Goal: Task Accomplishment & Management: Complete application form

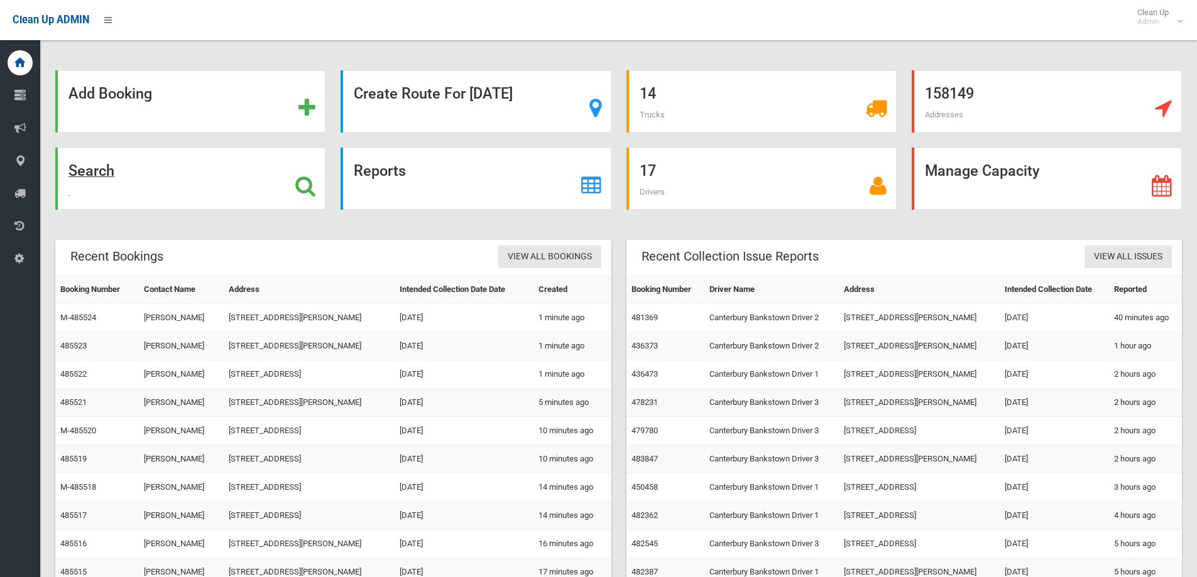
drag, startPoint x: 0, startPoint y: 0, endPoint x: 246, endPoint y: 175, distance: 302.2
click at [246, 175] on div "Search" at bounding box center [190, 179] width 270 height 62
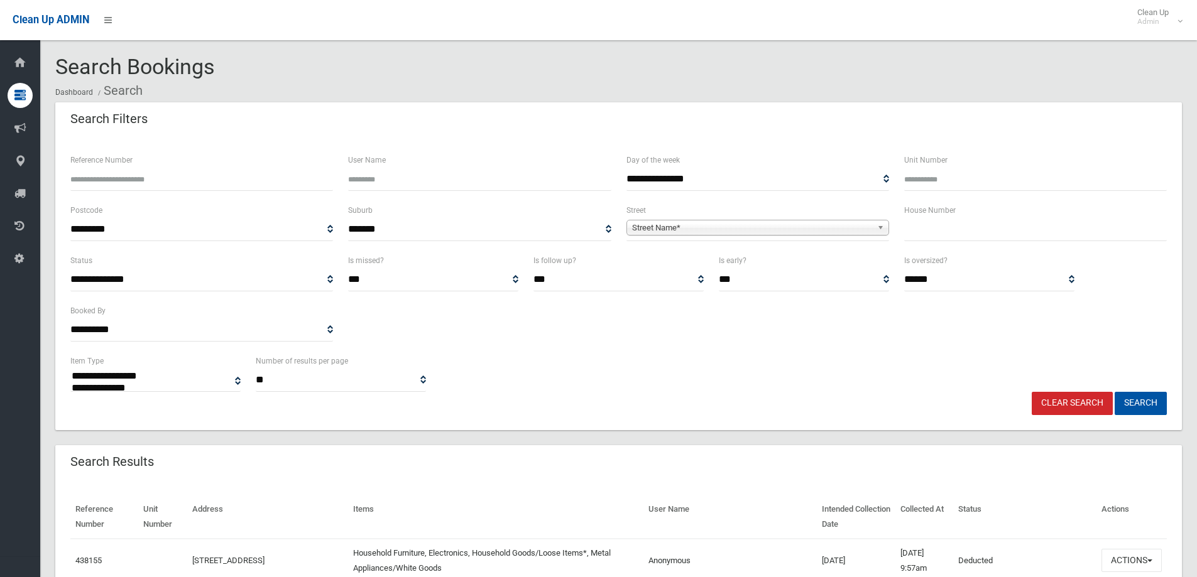
select select
click at [1003, 231] on input "text" at bounding box center [1035, 229] width 263 height 23
type input "**"
click at [808, 237] on span "**********" at bounding box center [757, 229] width 263 height 23
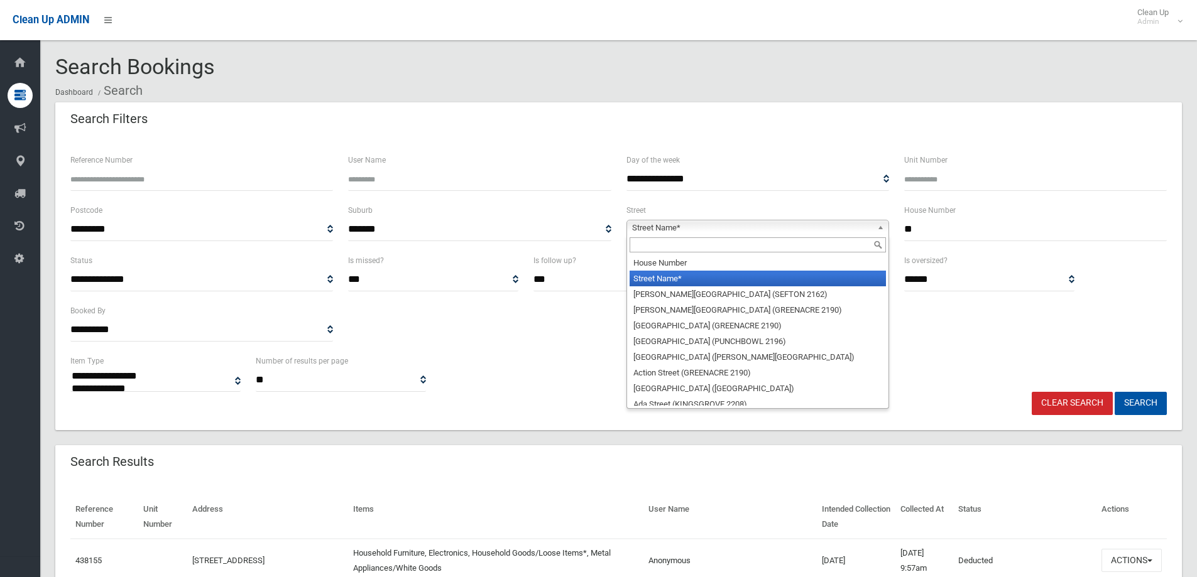
click at [801, 231] on span "Street Name*" at bounding box center [752, 227] width 240 height 15
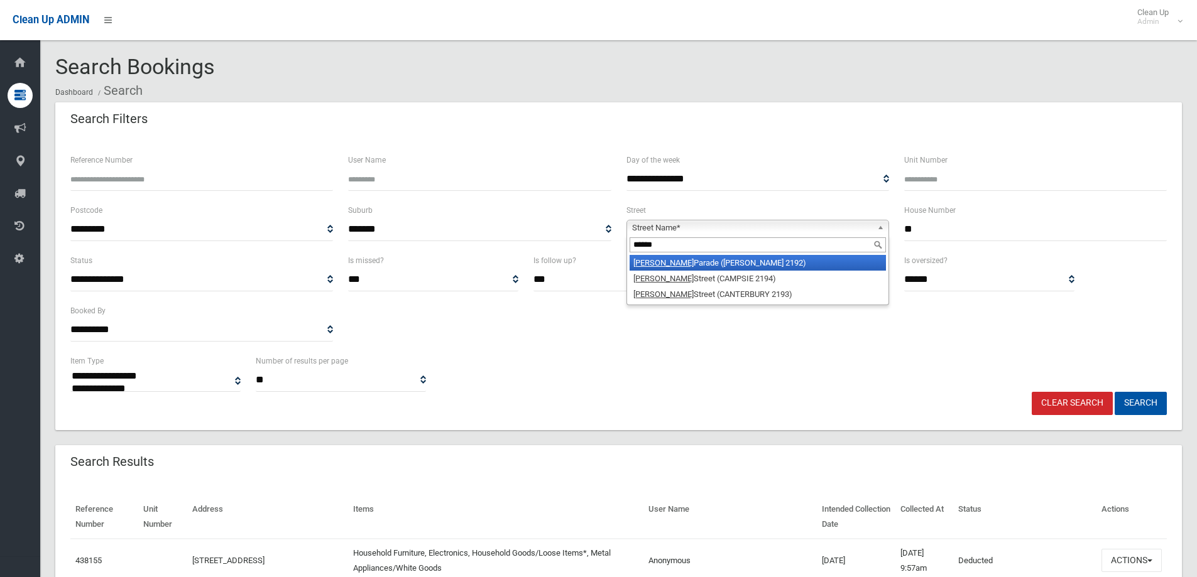
type input "******"
click at [797, 260] on li "Redman Parade (BELMORE 2192)" at bounding box center [757, 263] width 256 height 16
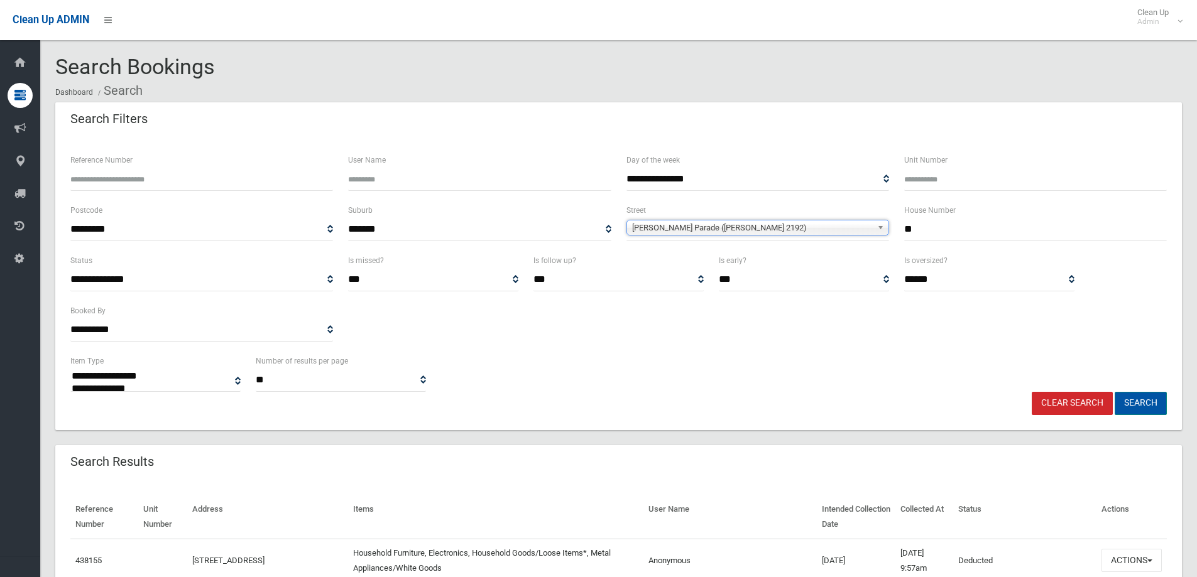
click at [1161, 406] on button "Search" at bounding box center [1140, 403] width 52 height 23
click at [1083, 410] on link "Clear Search" at bounding box center [1071, 403] width 81 height 23
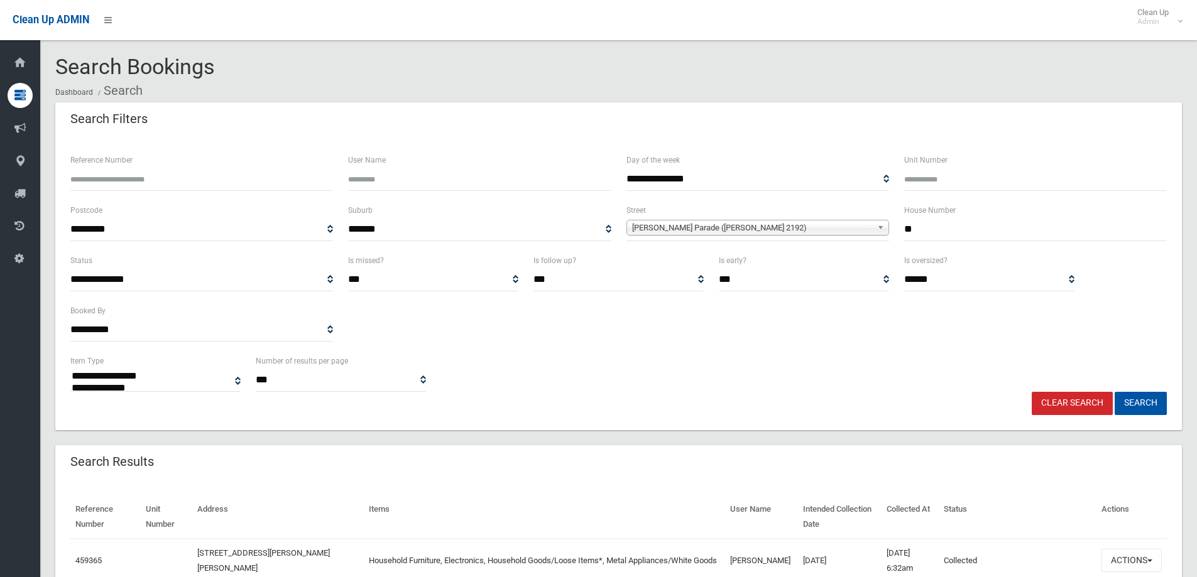
select select
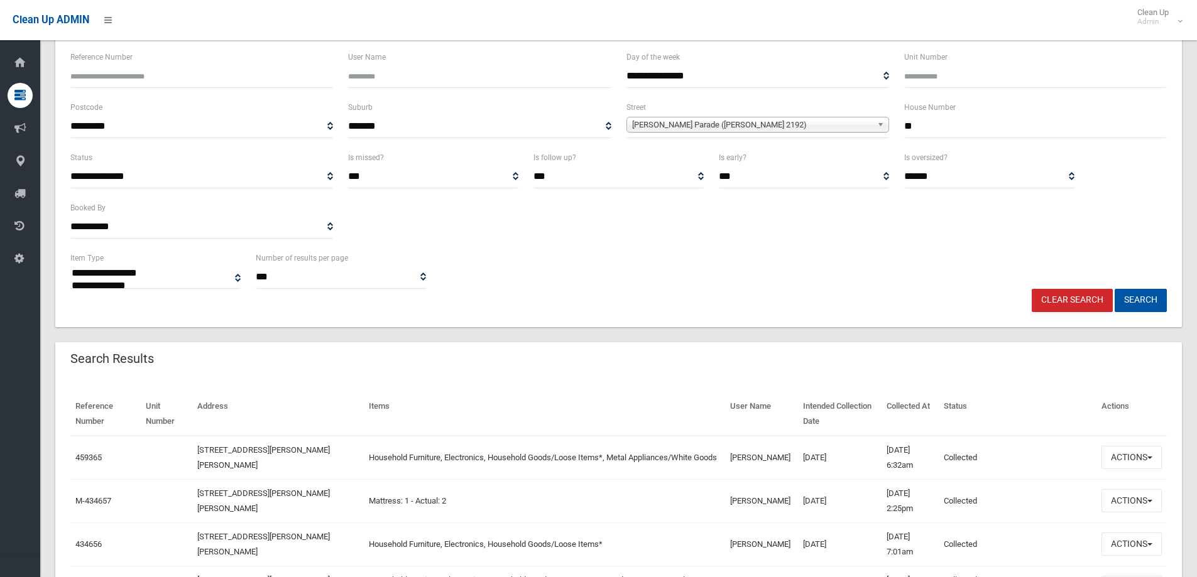
scroll to position [188, 0]
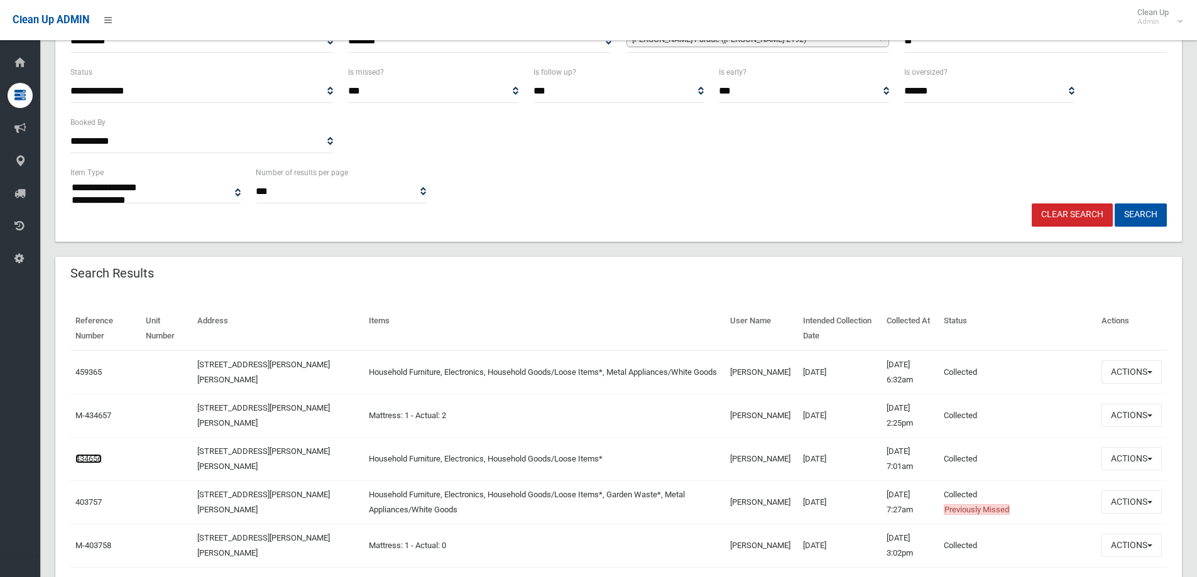
click at [94, 459] on link "434656" at bounding box center [88, 458] width 26 height 9
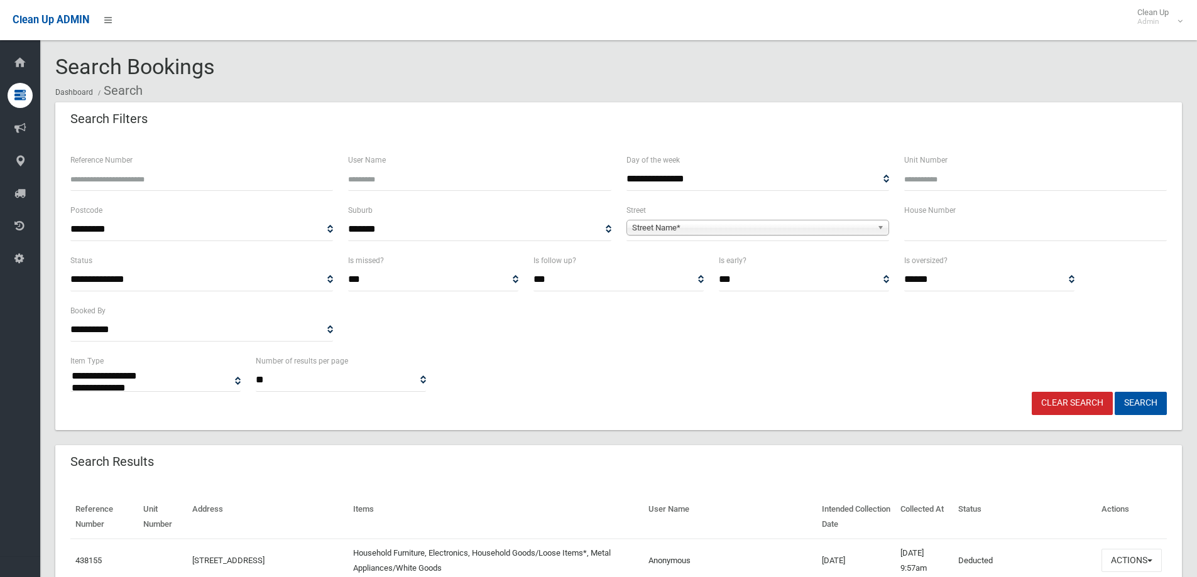
select select
type input "**"
click at [854, 232] on span "Street Name*" at bounding box center [752, 227] width 240 height 15
type input "*******"
click at [737, 263] on li "Drummon d Street (BELMORE 2192)" at bounding box center [757, 263] width 256 height 16
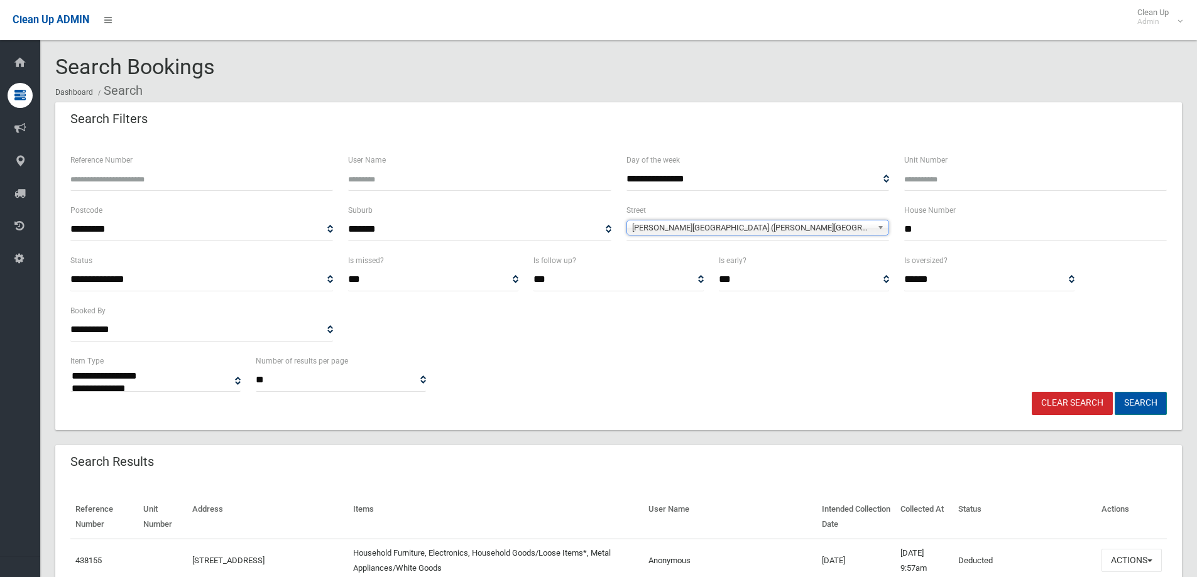
click at [1127, 394] on button "Search" at bounding box center [1140, 403] width 52 height 23
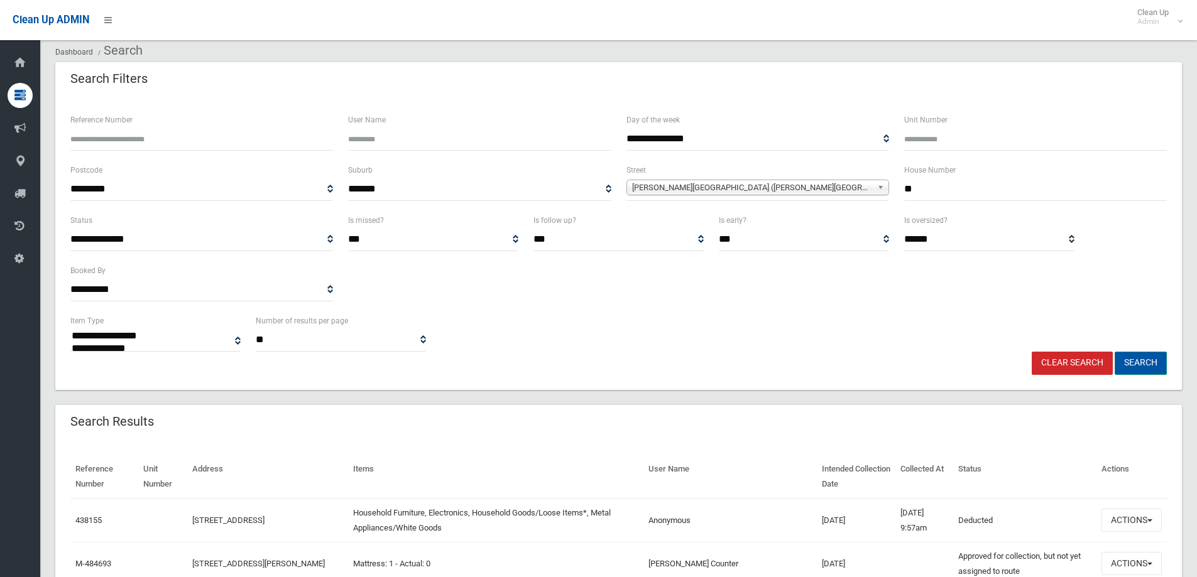
scroll to position [63, 0]
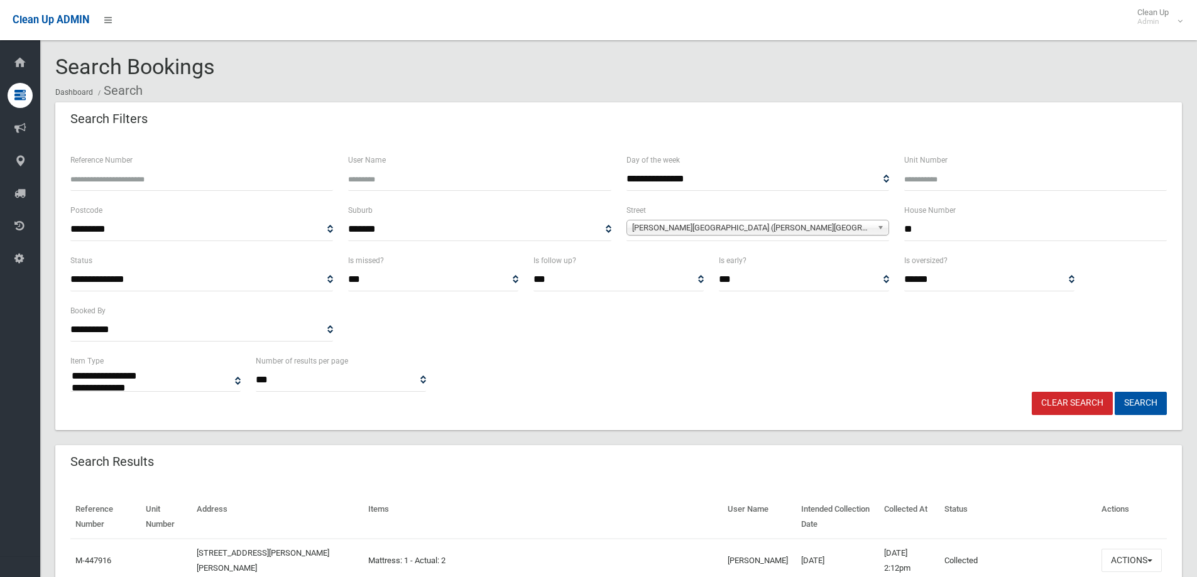
select select
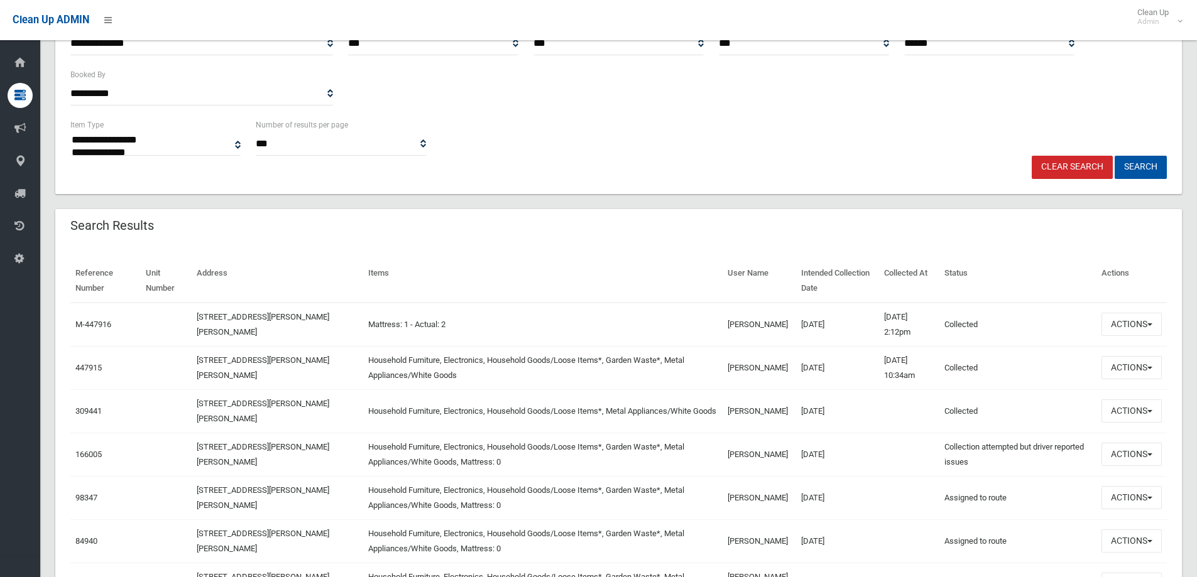
scroll to position [251, 0]
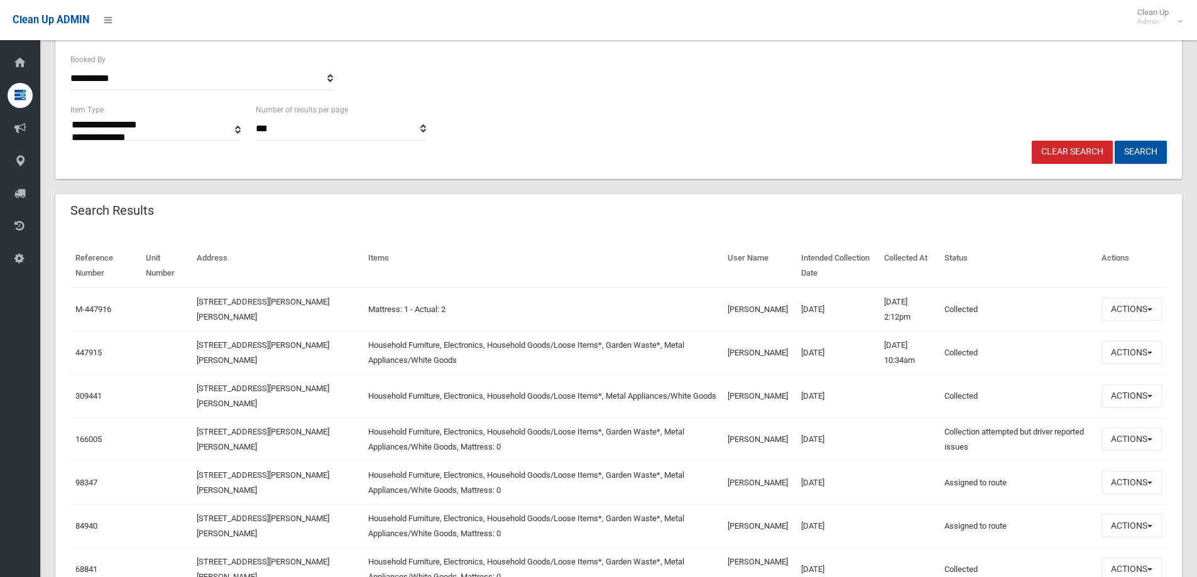
click at [71, 349] on td "447915" at bounding box center [105, 352] width 70 height 43
click at [90, 348] on link "447915" at bounding box center [88, 352] width 26 height 9
click at [1130, 351] on button "Actions" at bounding box center [1131, 352] width 60 height 23
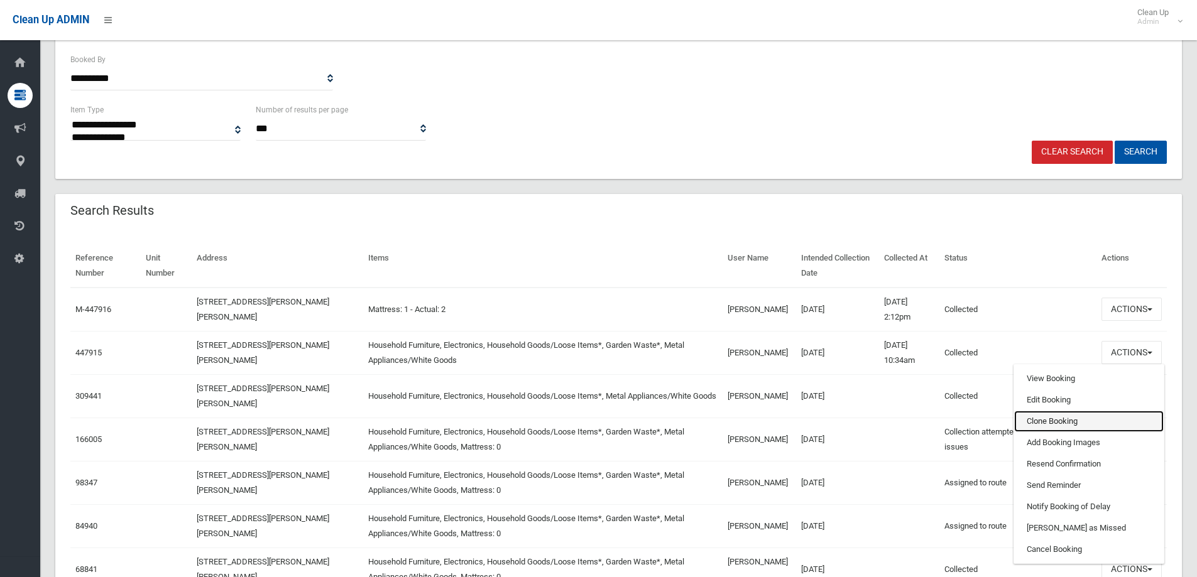
click at [1063, 423] on link "Clone Booking" at bounding box center [1088, 421] width 149 height 21
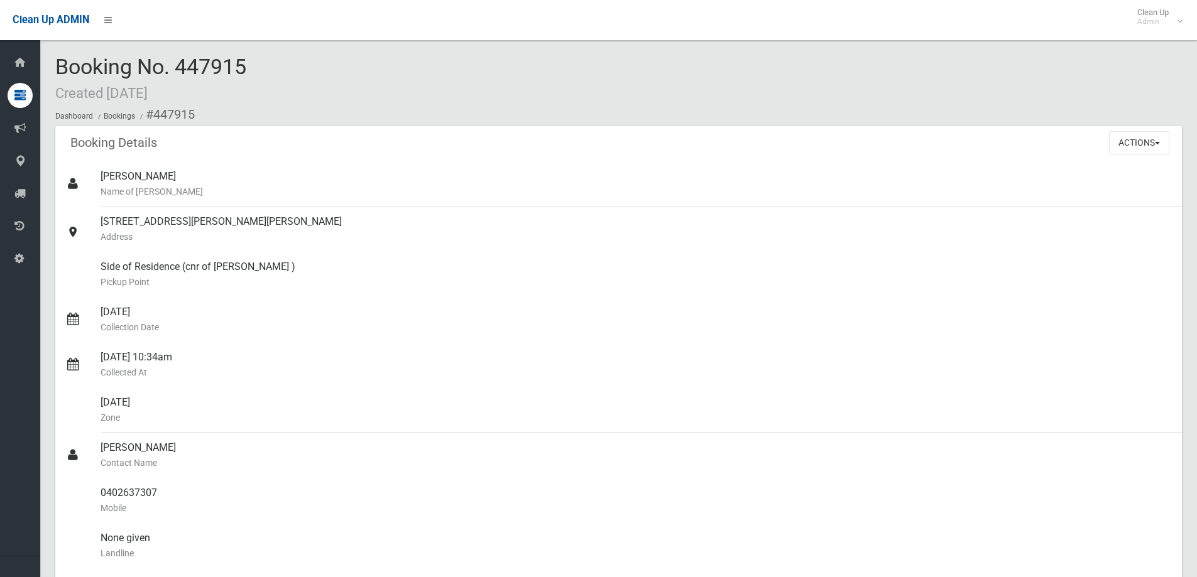
scroll to position [251, 0]
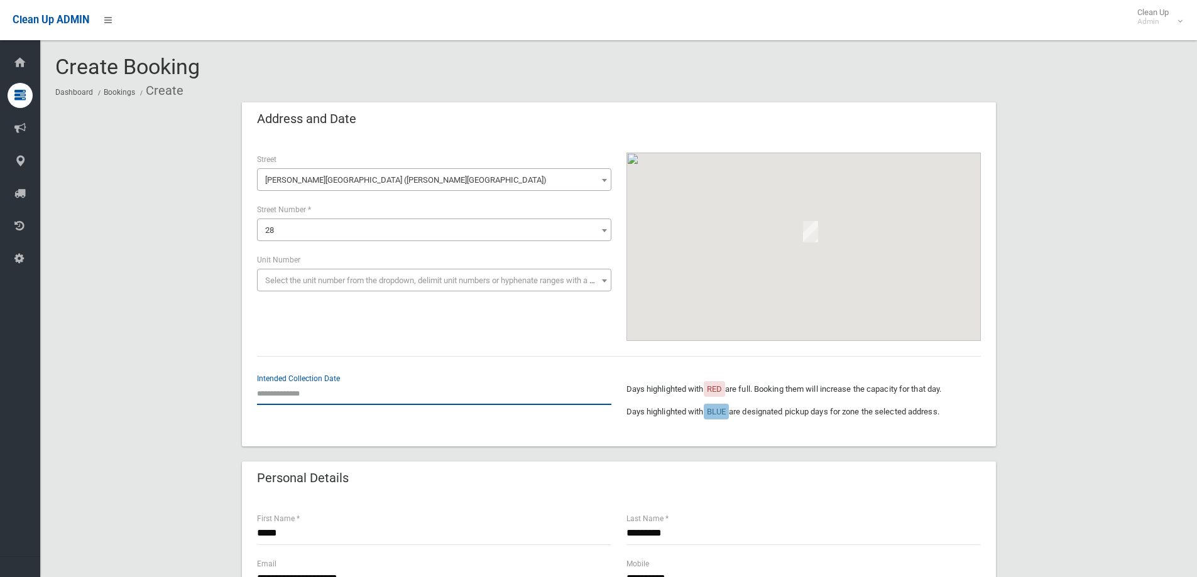
click at [317, 389] on input "text" at bounding box center [434, 393] width 354 height 23
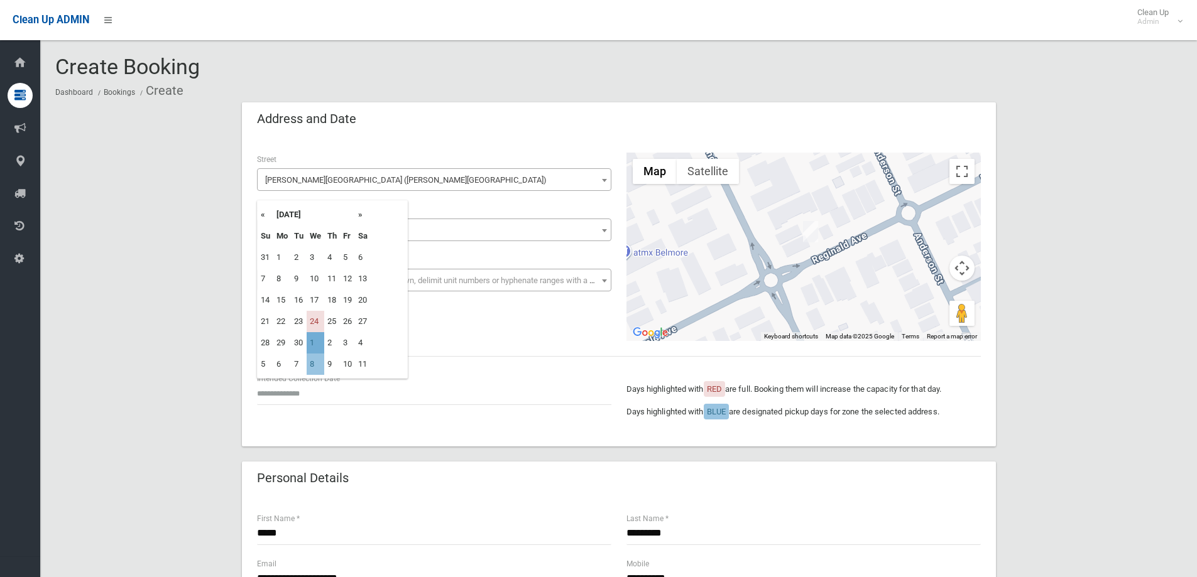
click at [317, 344] on td "1" at bounding box center [316, 342] width 18 height 21
type input "**********"
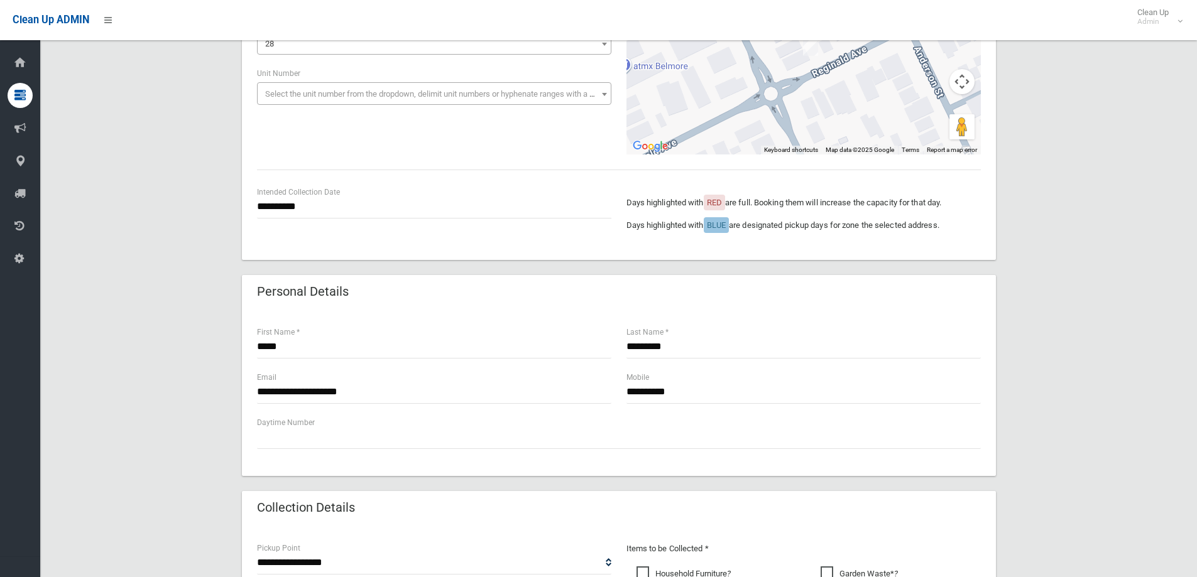
scroll to position [126, 0]
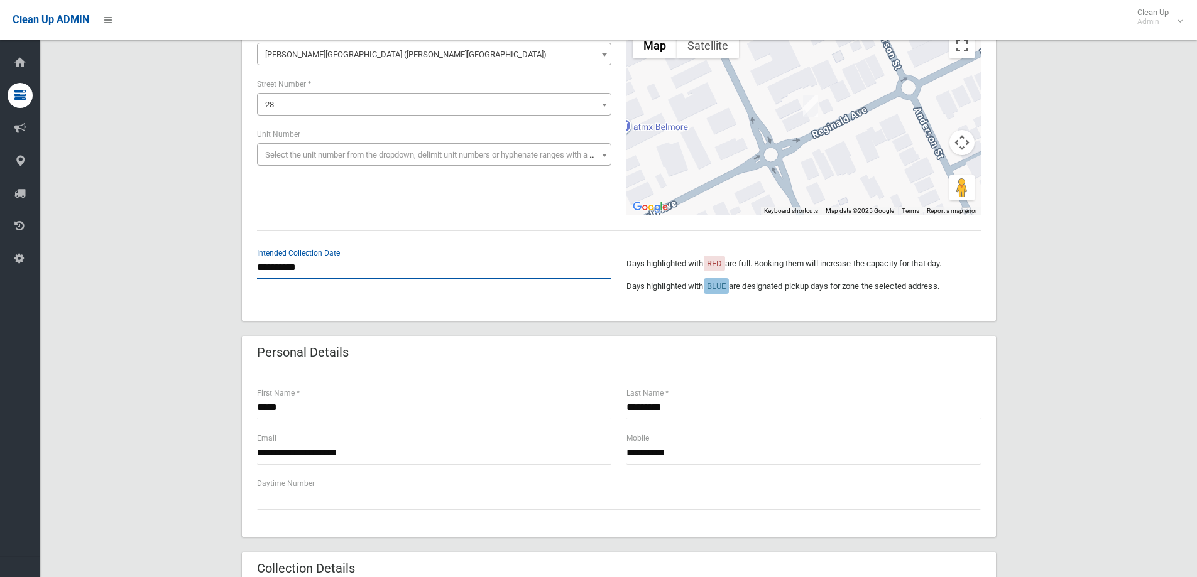
click at [298, 268] on input "**********" at bounding box center [434, 267] width 354 height 23
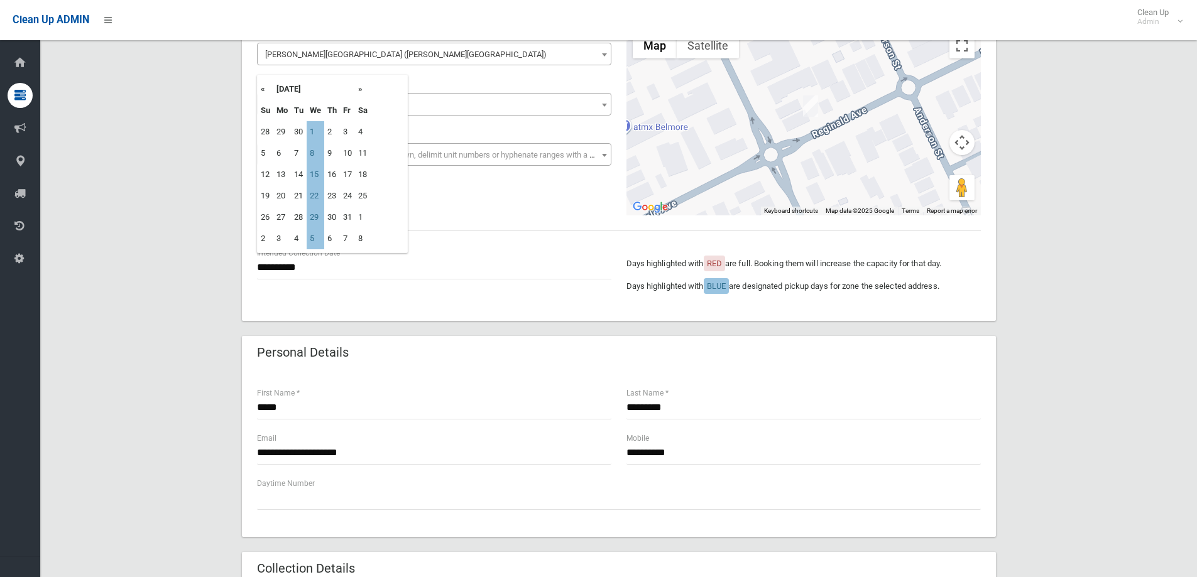
click at [1074, 283] on div "**********" at bounding box center [618, 547] width 1126 height 1141
click at [1078, 430] on div "**********" at bounding box center [618, 547] width 1126 height 1141
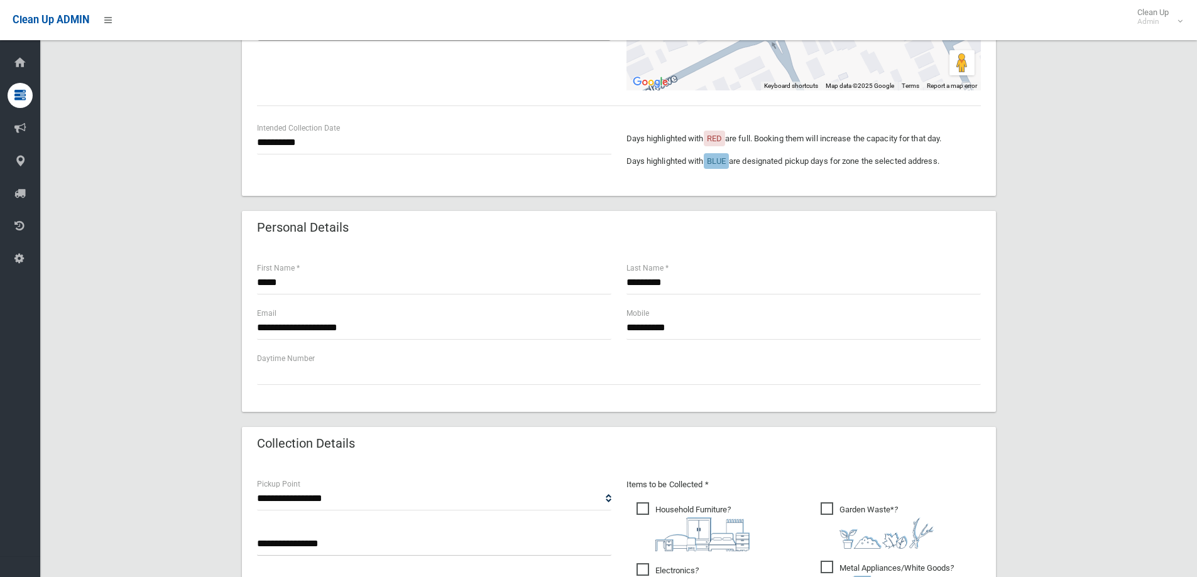
scroll to position [251, 0]
click at [1091, 298] on div "**********" at bounding box center [618, 421] width 1126 height 1141
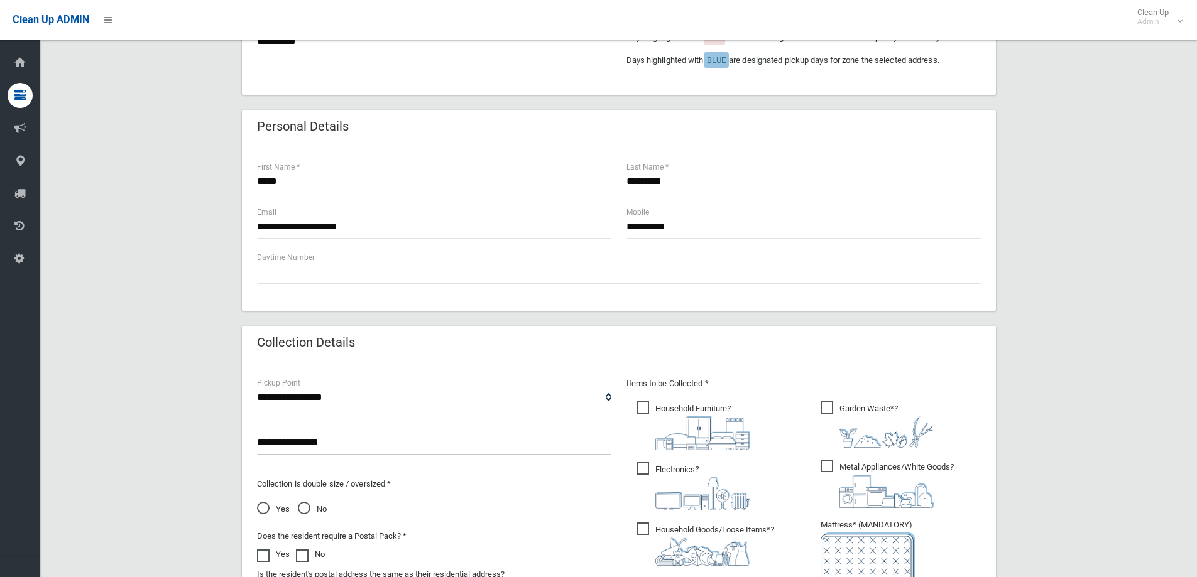
scroll to position [565, 0]
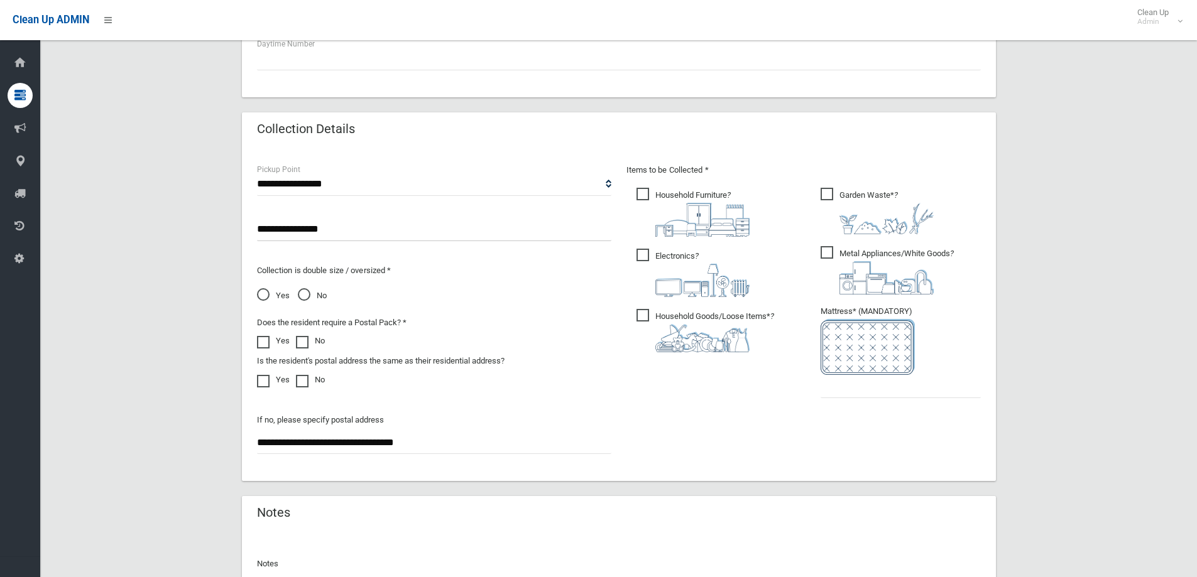
click at [898, 369] on img at bounding box center [867, 347] width 94 height 56
click at [893, 382] on input "text" at bounding box center [900, 386] width 160 height 23
drag, startPoint x: 837, startPoint y: 384, endPoint x: 795, endPoint y: 388, distance: 42.9
click at [795, 388] on div "Items to be Collected * Household Furniture ? *" at bounding box center [803, 289] width 369 height 252
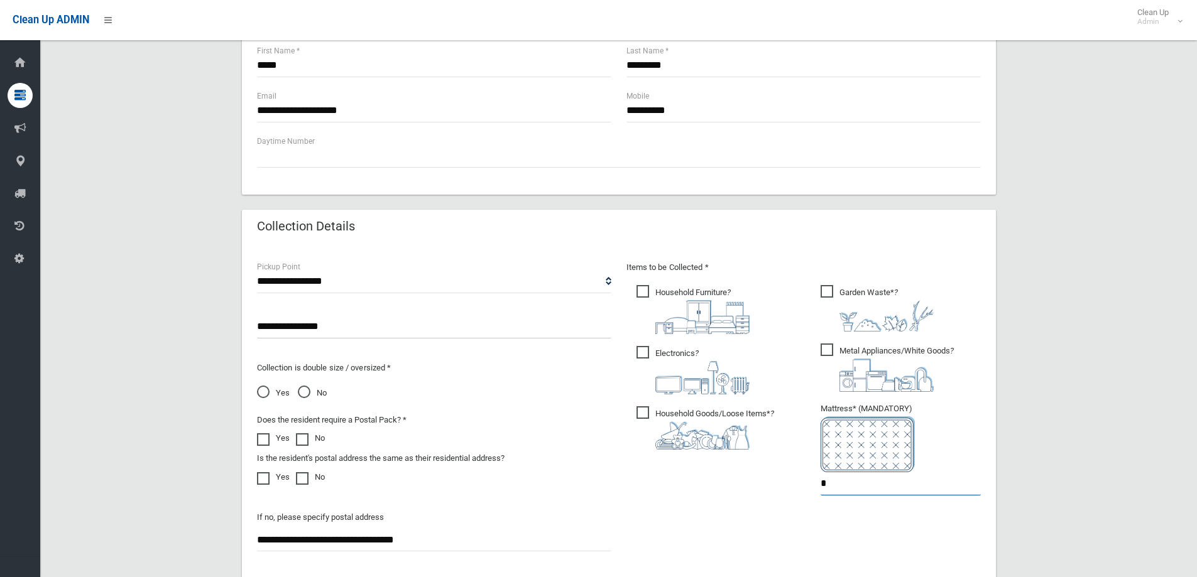
scroll to position [377, 0]
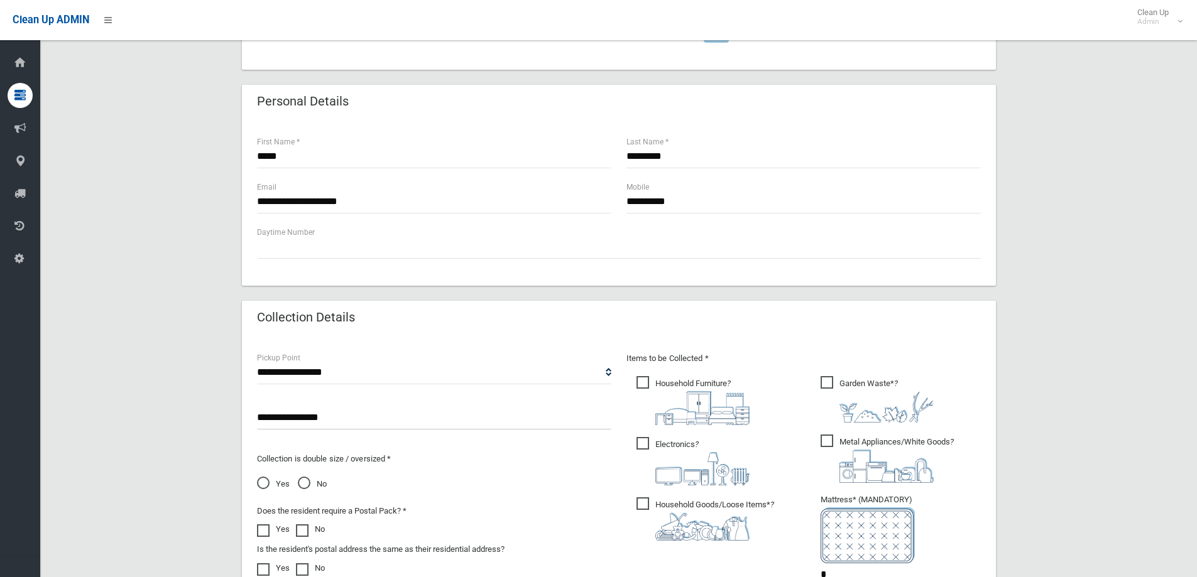
type input "*"
click at [1121, 389] on div "**********" at bounding box center [618, 296] width 1126 height 1141
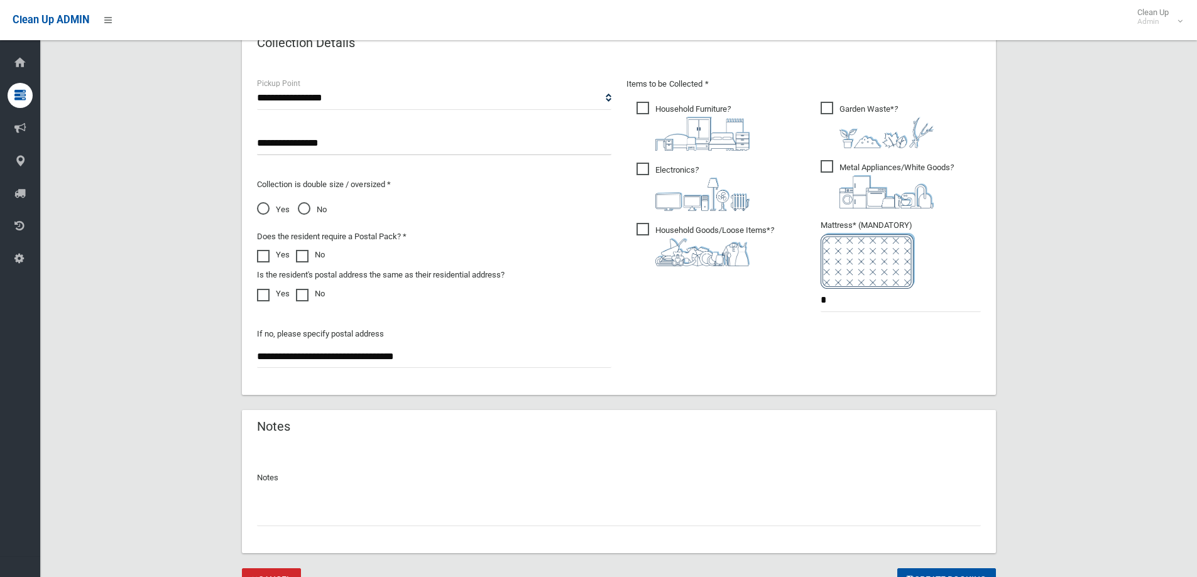
scroll to position [711, 0]
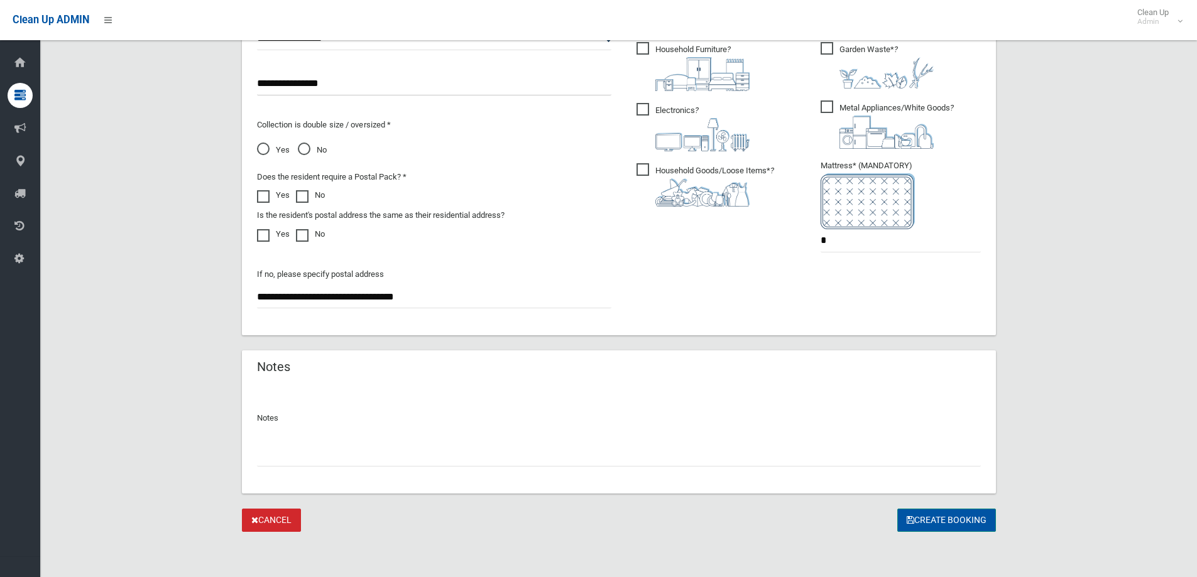
click at [961, 525] on button "Create Booking" at bounding box center [946, 520] width 99 height 23
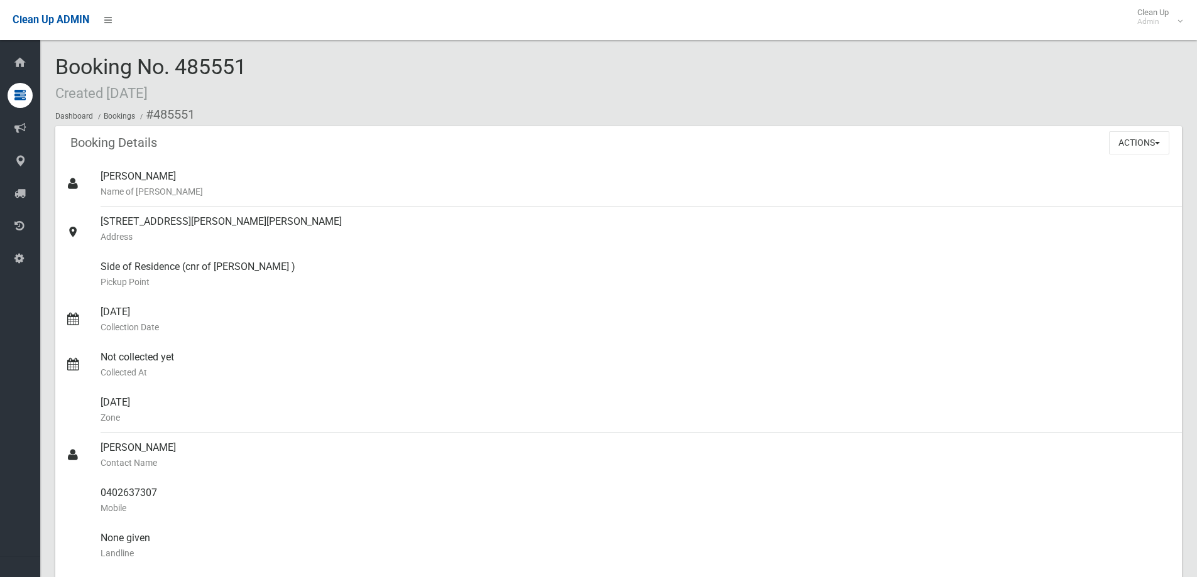
drag, startPoint x: 298, startPoint y: 60, endPoint x: 57, endPoint y: 40, distance: 242.6
click at [57, 40] on div "Booking No. 485551 Created [DATE] Dashboard Bookings #485551 Booking Details Ac…" at bounding box center [618, 546] width 1156 height 1063
click at [328, 70] on div "Booking No. 485551 Created [DATE] Dashboard Bookings #485551" at bounding box center [618, 90] width 1126 height 71
click at [328, 77] on div "Booking No. 485551 Created 15/09/2025 Dashboard Bookings #485551" at bounding box center [618, 90] width 1126 height 71
drag, startPoint x: 316, startPoint y: 83, endPoint x: 45, endPoint y: 63, distance: 272.0
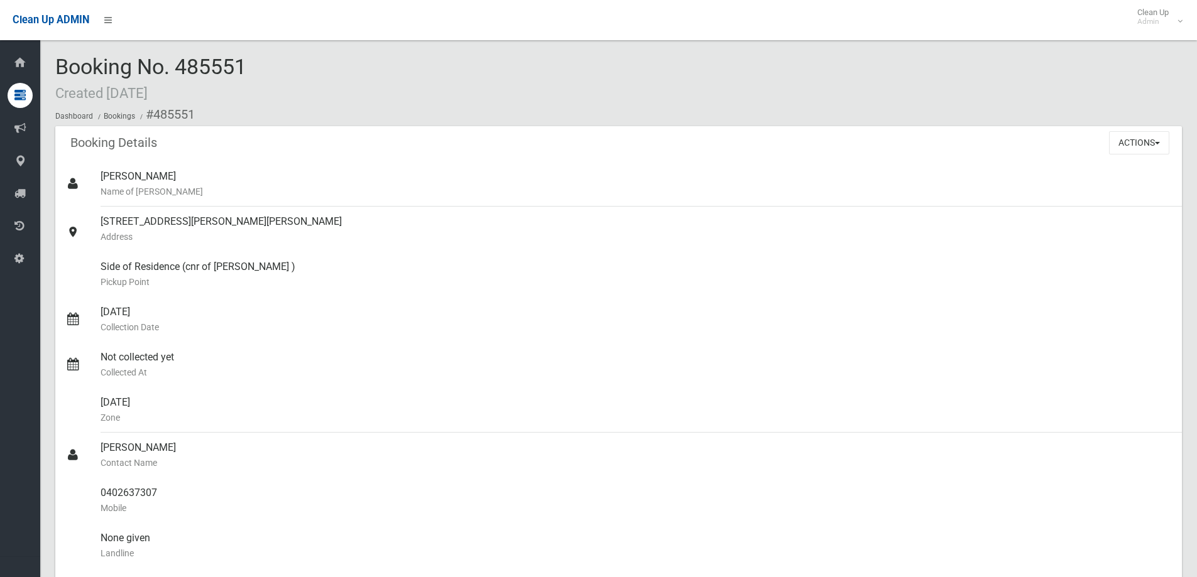
click at [45, 63] on section "Booking No. 485551 Created 15/09/2025 Dashboard Bookings #485551 Booking Detail…" at bounding box center [618, 566] width 1156 height 1023
click at [182, 58] on span "Booking No. 485551 Created 15/09/2025" at bounding box center [150, 78] width 191 height 49
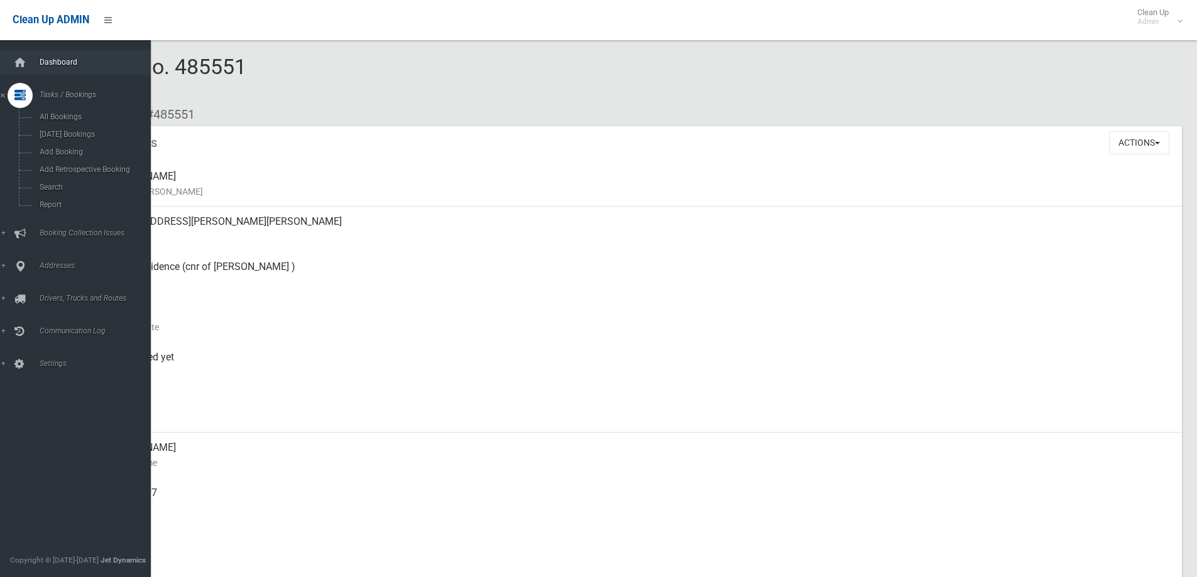
click at [40, 64] on span "Dashboard" at bounding box center [98, 62] width 124 height 9
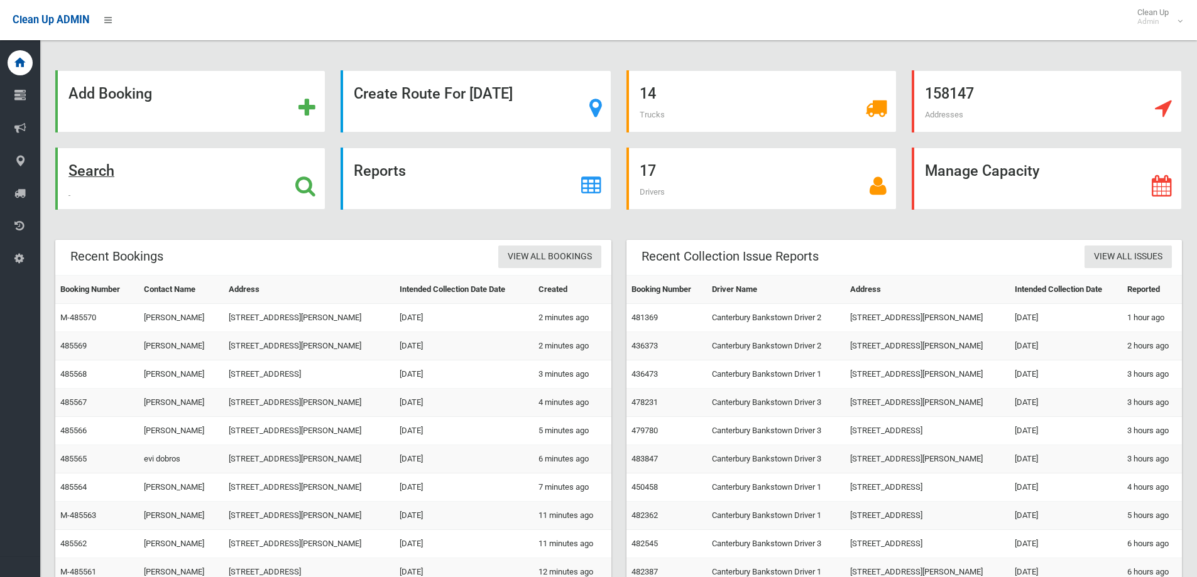
click at [204, 175] on div "Search" at bounding box center [190, 179] width 270 height 62
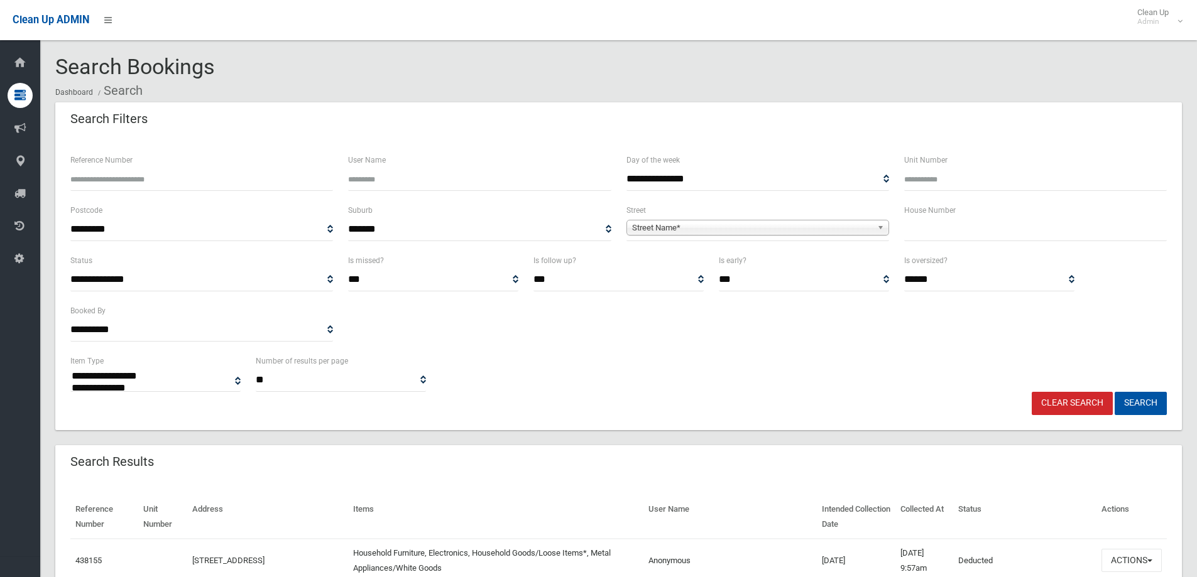
select select
click at [195, 183] on input "Reference Number" at bounding box center [201, 179] width 263 height 23
click at [254, 181] on input "Reference Number" at bounding box center [201, 179] width 263 height 23
click at [930, 225] on input "text" at bounding box center [1035, 229] width 263 height 23
type input "*"
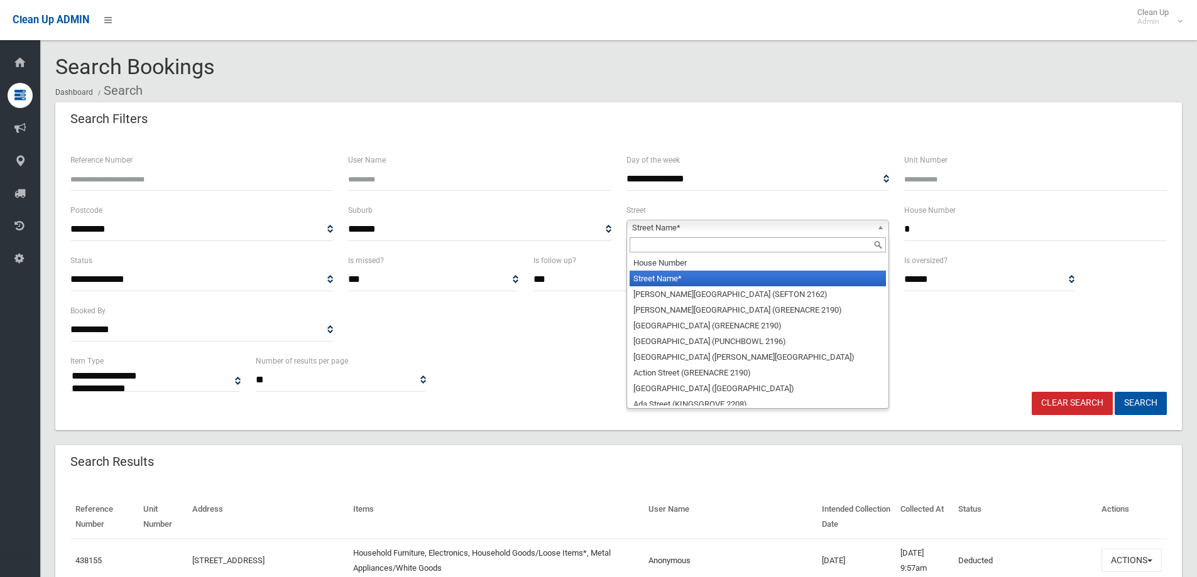
click at [874, 226] on link "Street Name*" at bounding box center [757, 228] width 263 height 16
click at [728, 242] on input "text" at bounding box center [757, 244] width 256 height 15
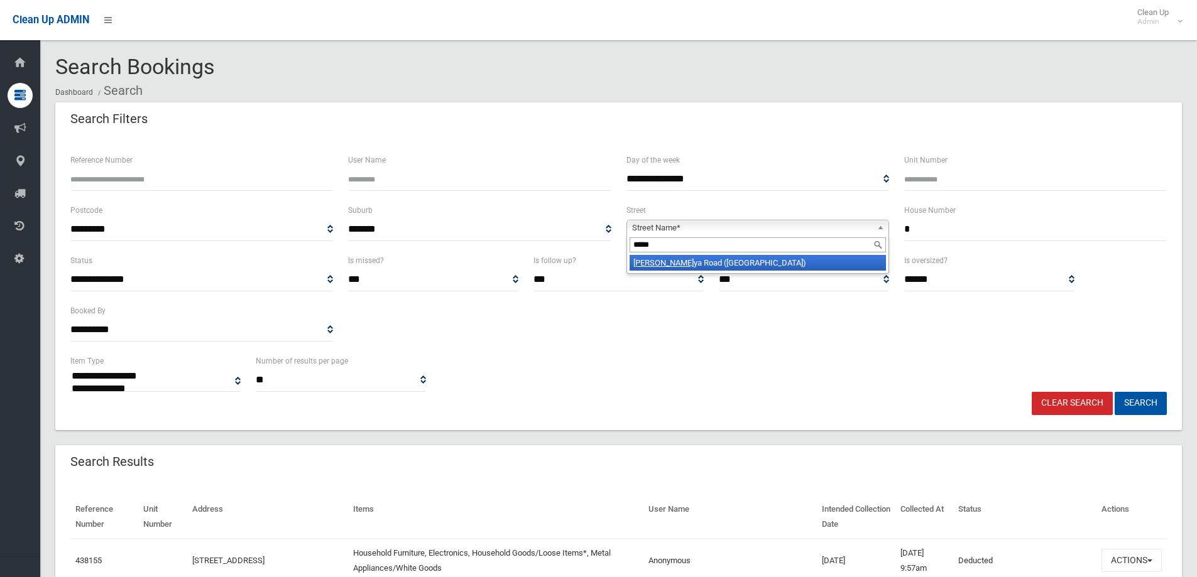
type input "*****"
click at [724, 258] on li "Carin ya Road (PICNIC POINT 2213)" at bounding box center [757, 263] width 256 height 16
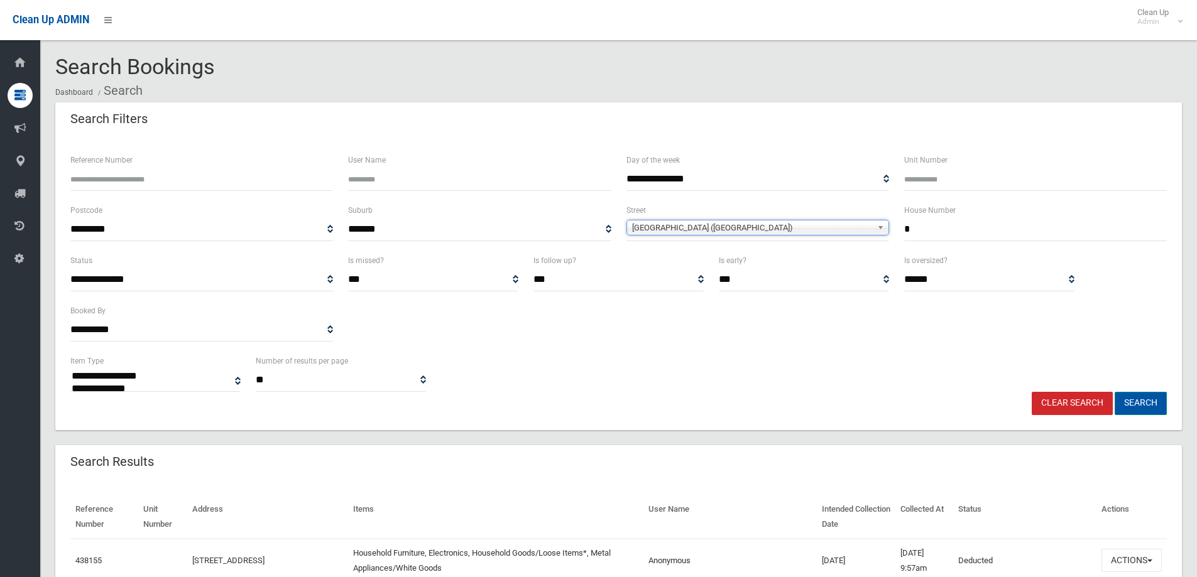
click at [1137, 401] on button "Search" at bounding box center [1140, 403] width 52 height 23
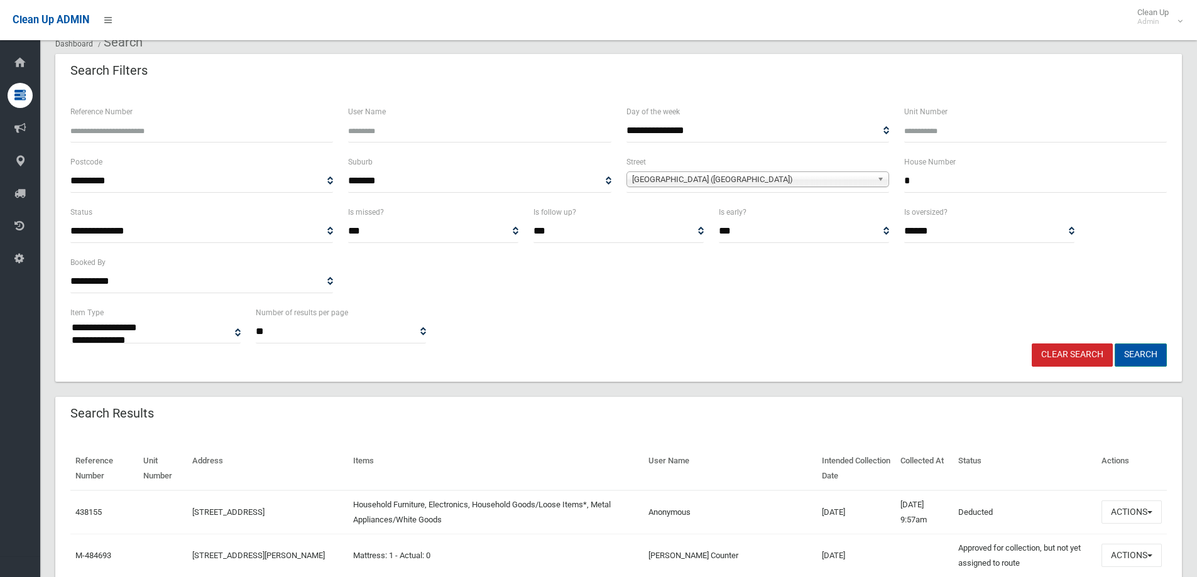
scroll to position [63, 0]
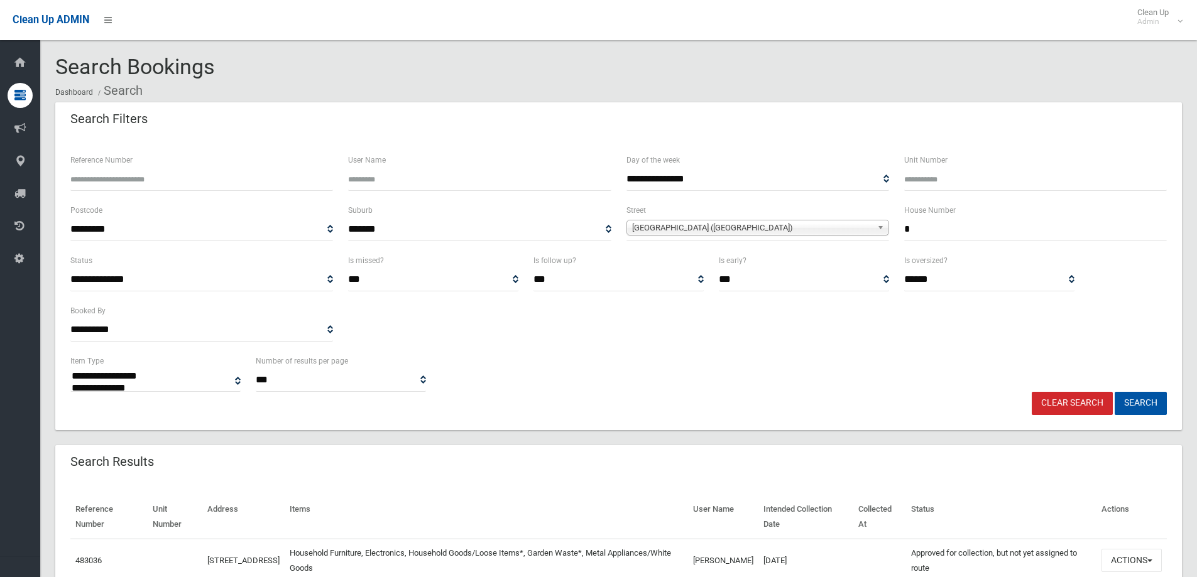
select select
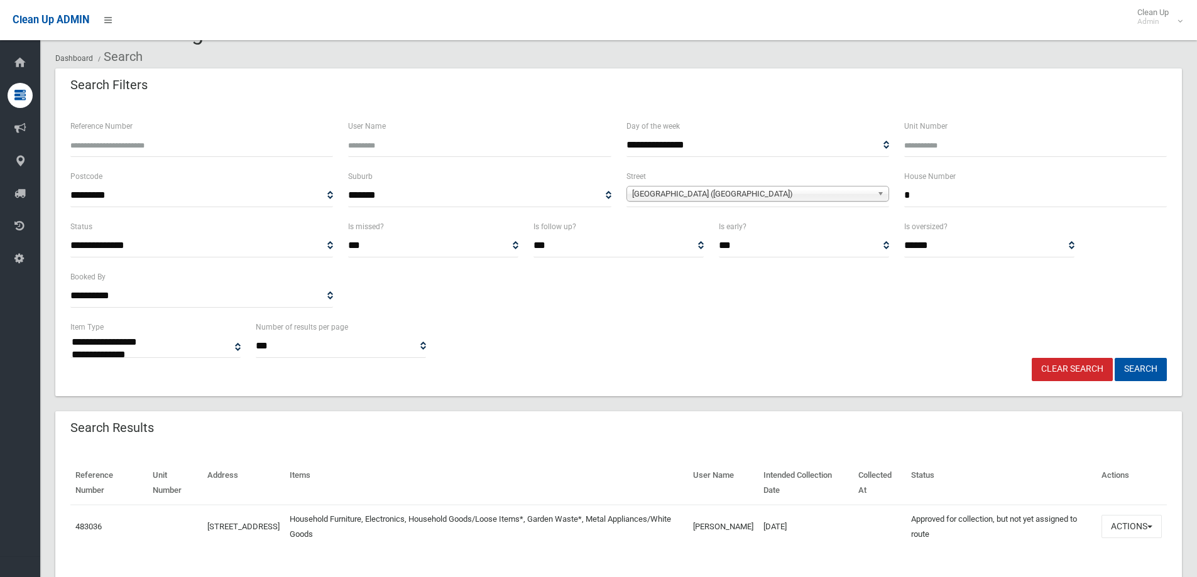
scroll to position [65, 0]
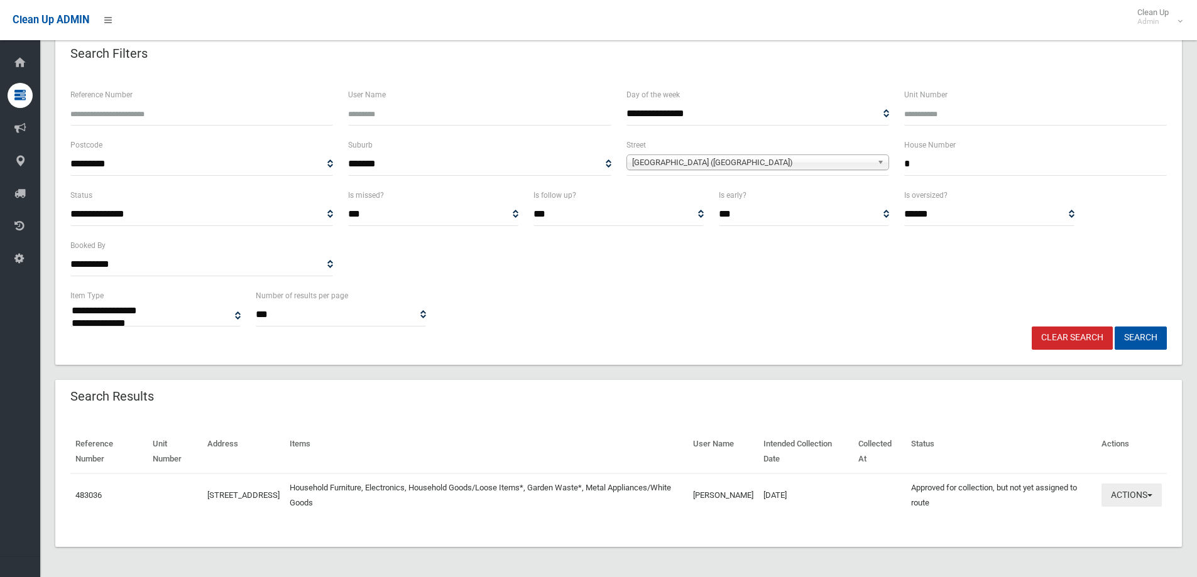
click at [1107, 491] on button "Actions" at bounding box center [1131, 495] width 60 height 23
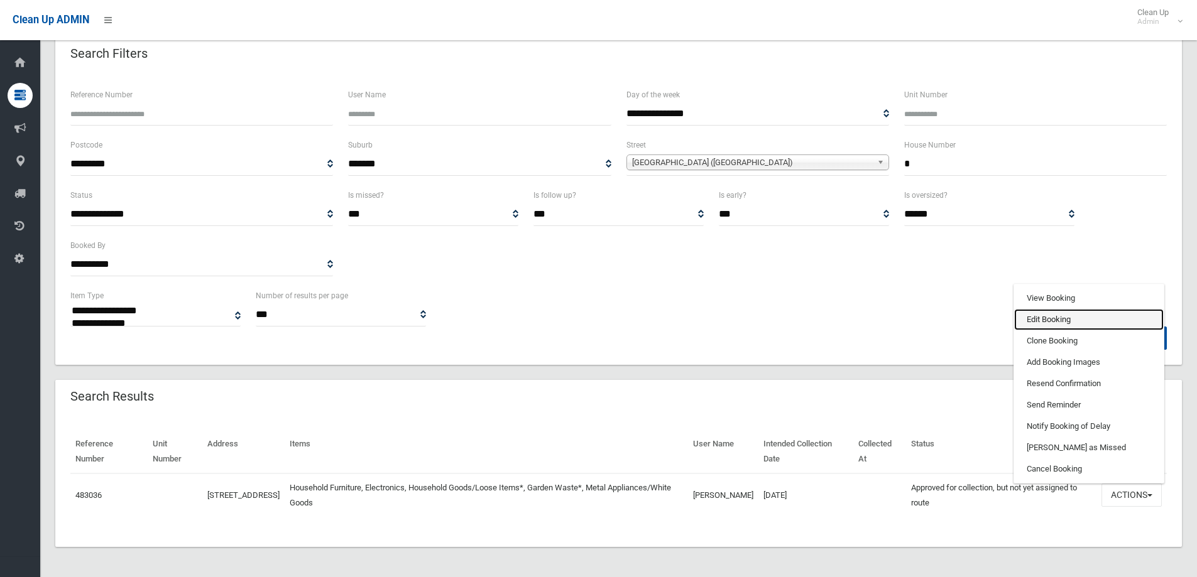
click at [1051, 323] on link "Edit Booking" at bounding box center [1088, 319] width 149 height 21
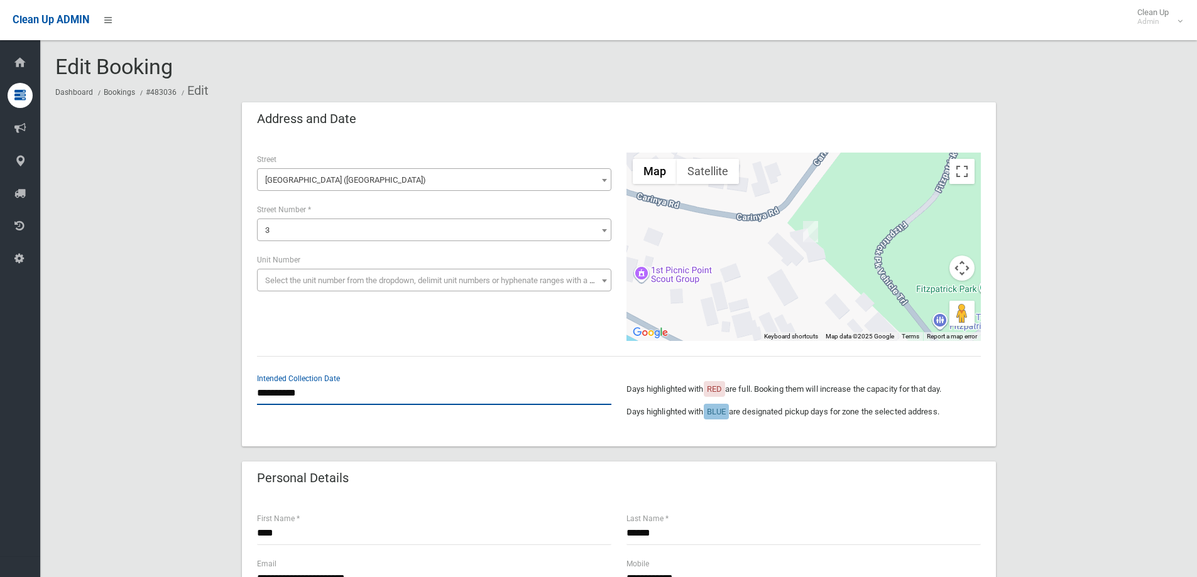
click at [301, 397] on input "**********" at bounding box center [434, 393] width 354 height 23
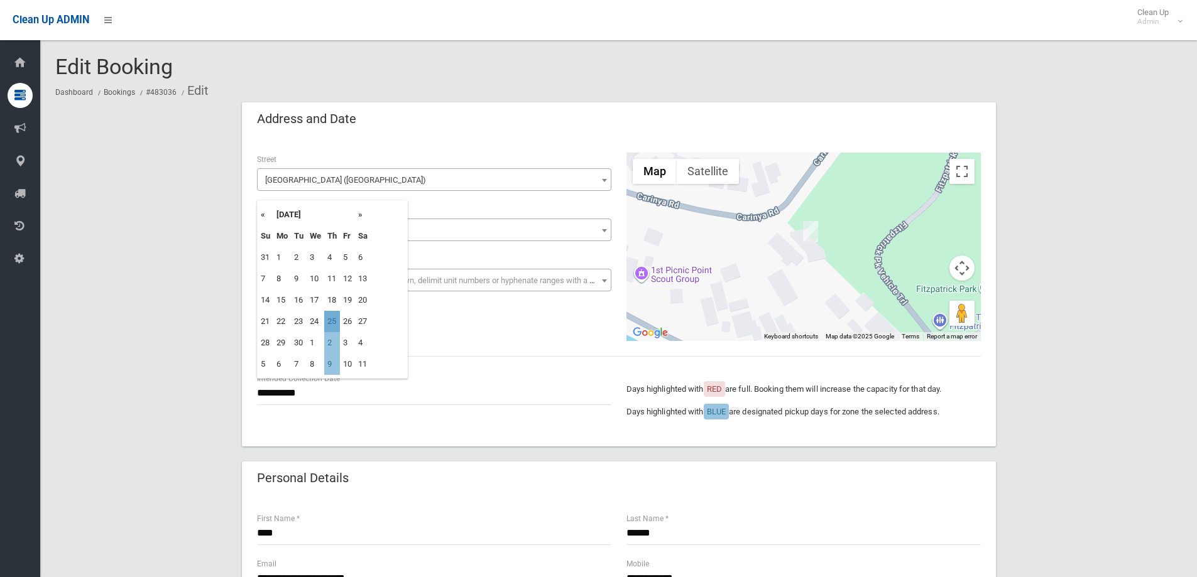
click at [334, 321] on td "25" at bounding box center [332, 321] width 16 height 21
type input "**********"
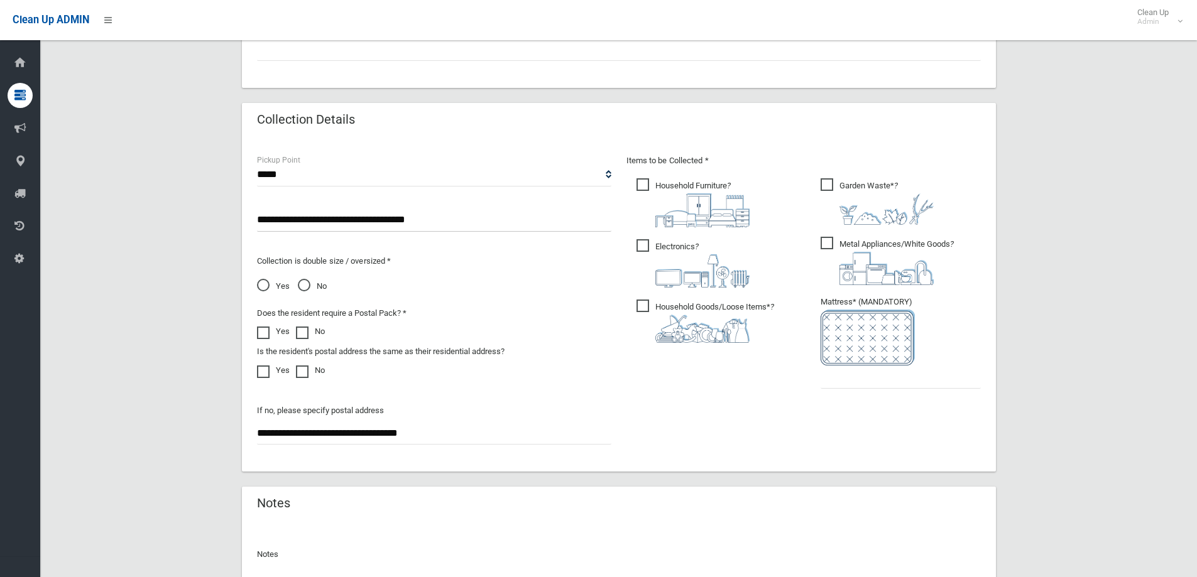
scroll to position [711, 0]
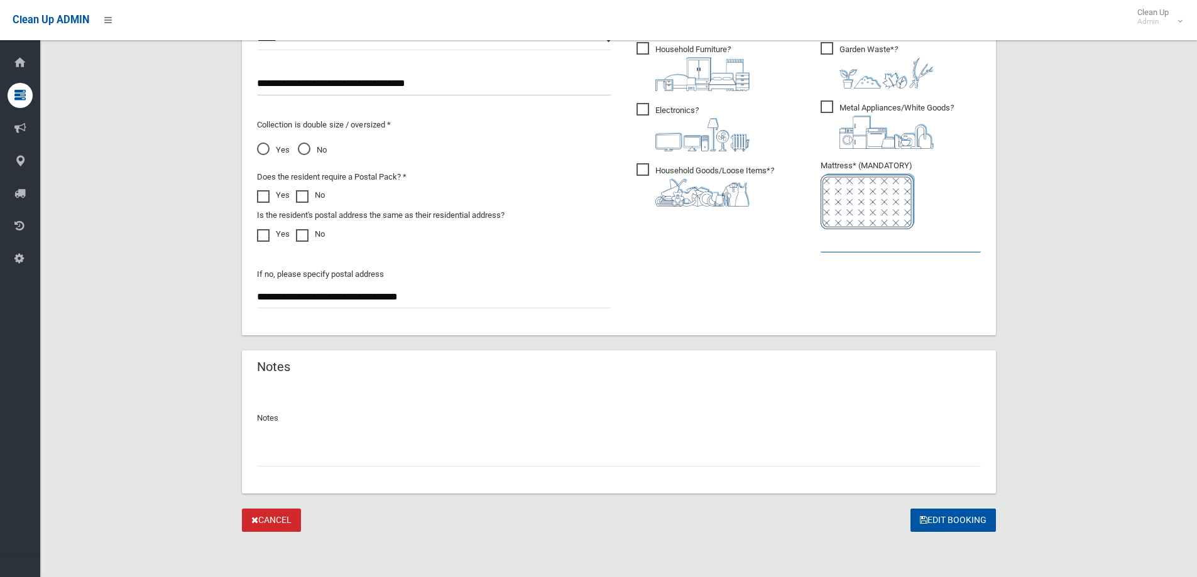
click at [864, 244] on input "text" at bounding box center [900, 240] width 160 height 23
type input "*"
click at [937, 518] on button "Edit Booking" at bounding box center [952, 520] width 85 height 23
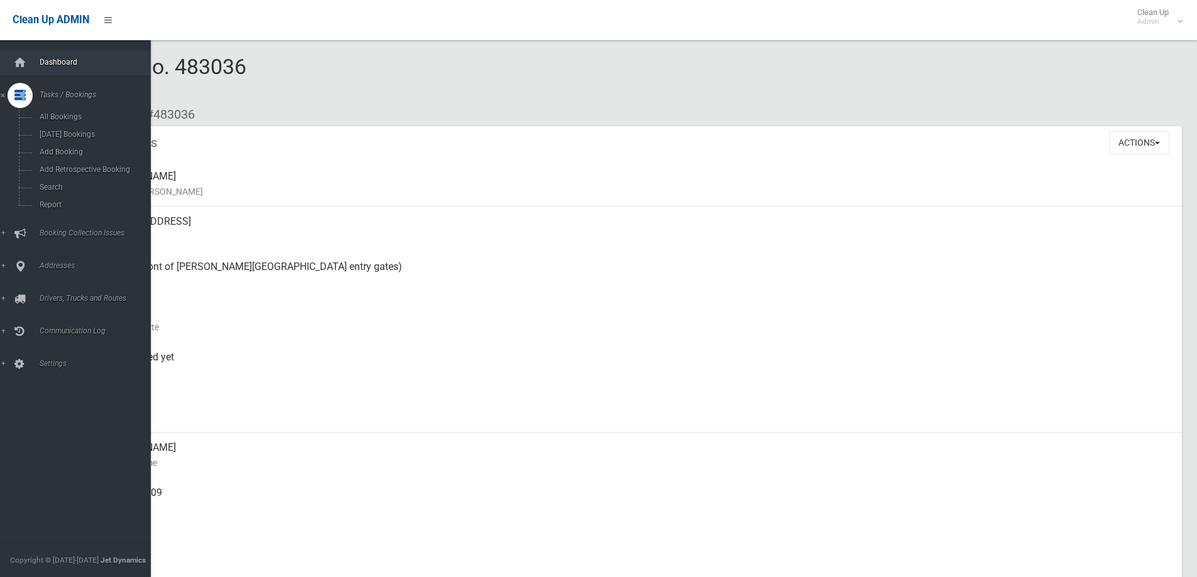
click at [53, 61] on span "Dashboard" at bounding box center [98, 62] width 124 height 9
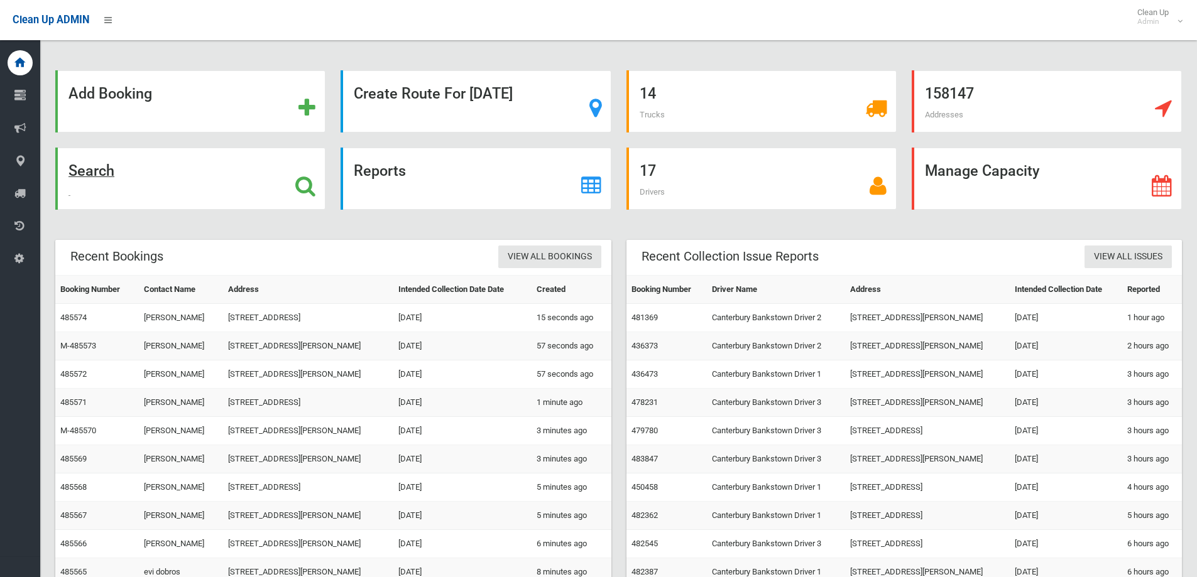
click at [275, 197] on div "Search" at bounding box center [190, 179] width 270 height 62
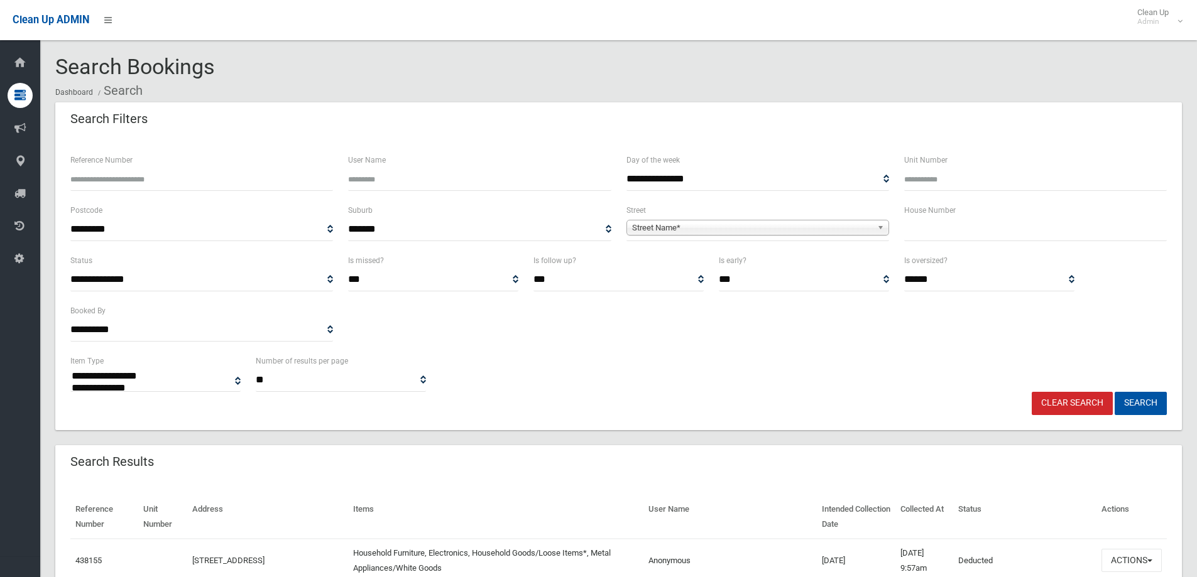
select select
click at [939, 228] on input "text" at bounding box center [1035, 229] width 263 height 23
type input "*"
click at [845, 227] on span "Street Name*" at bounding box center [752, 227] width 240 height 15
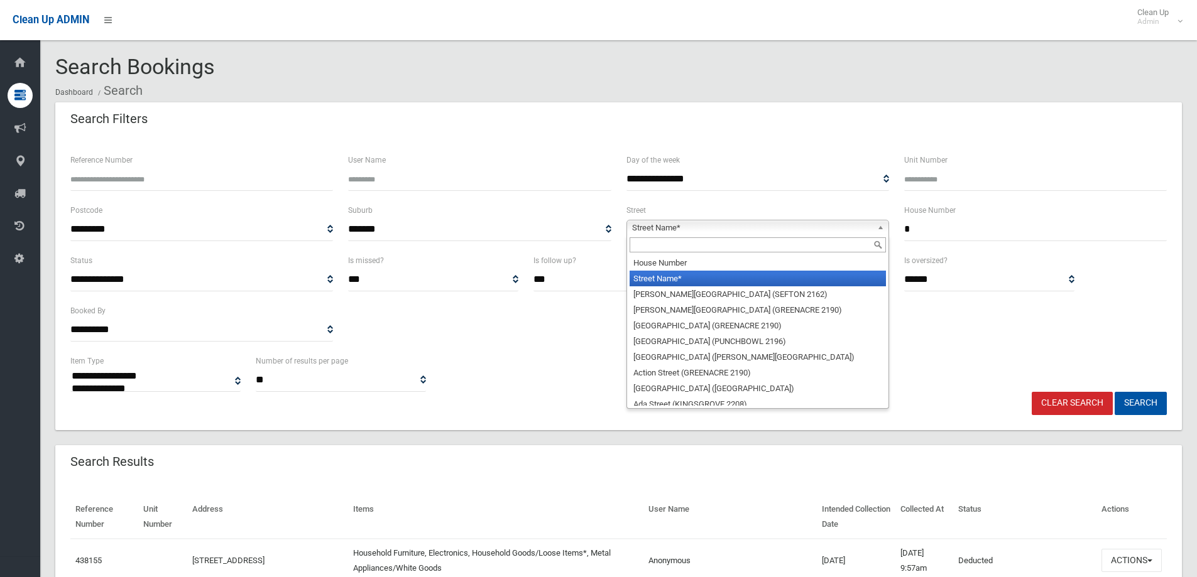
click at [701, 255] on div at bounding box center [757, 245] width 261 height 20
click at [701, 241] on input "text" at bounding box center [757, 244] width 256 height 15
type input "*"
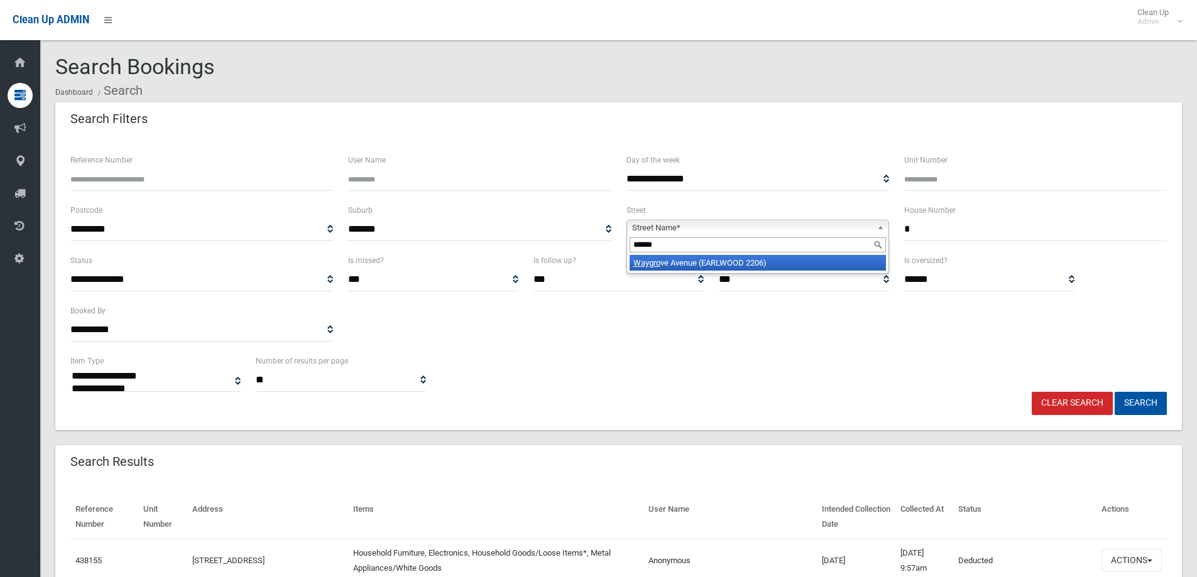
type input "******"
click at [699, 264] on li "Waygro ve Avenue (EARLWOOD 2206)" at bounding box center [757, 263] width 256 height 16
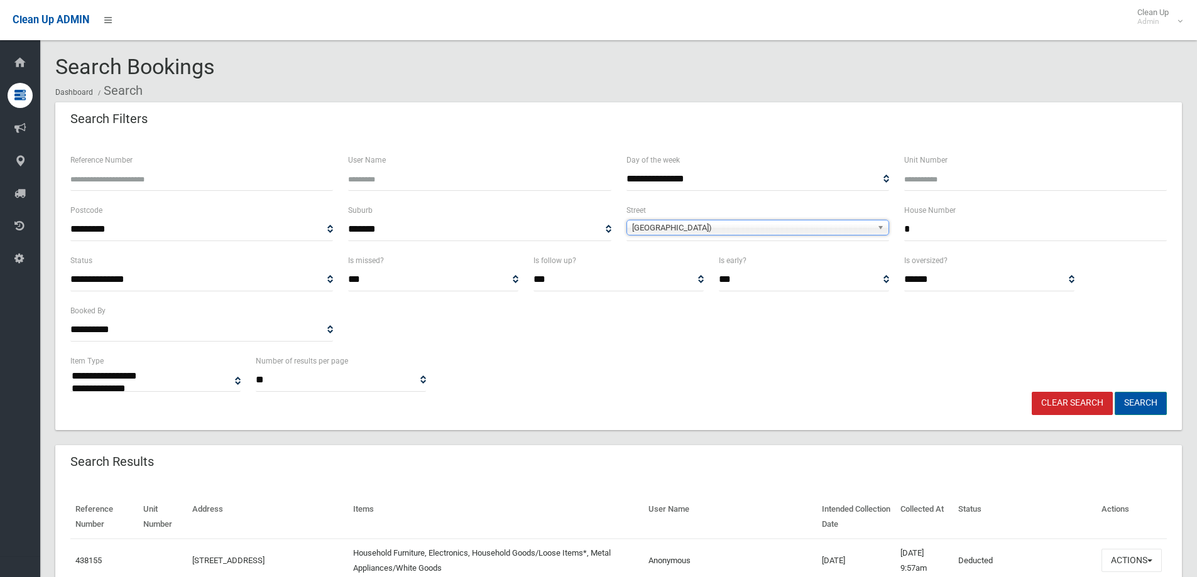
click at [1139, 397] on button "Search" at bounding box center [1140, 403] width 52 height 23
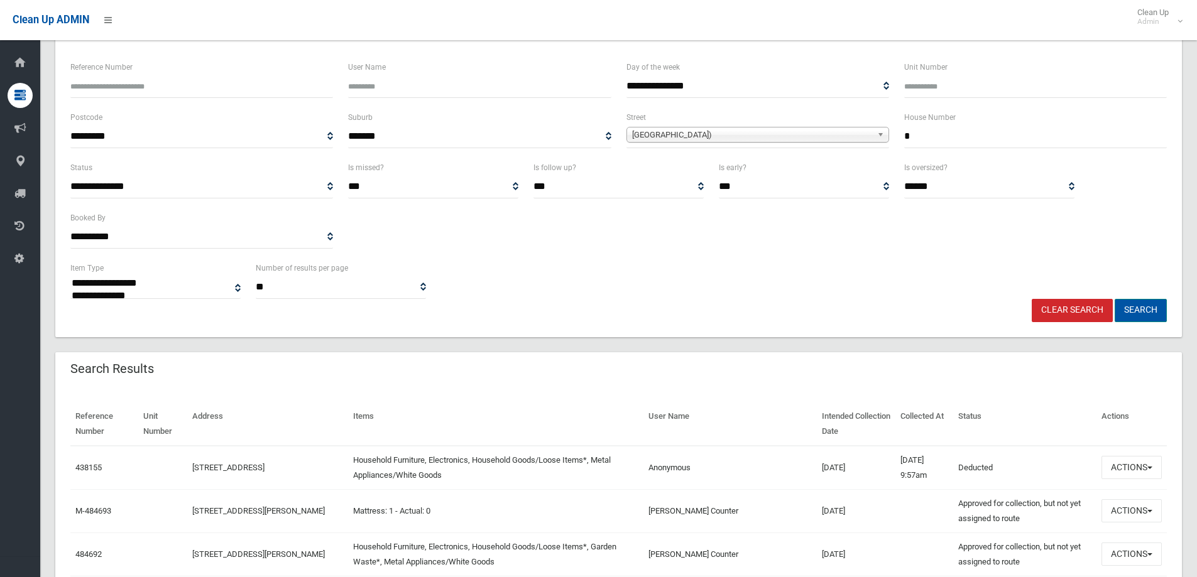
scroll to position [126, 0]
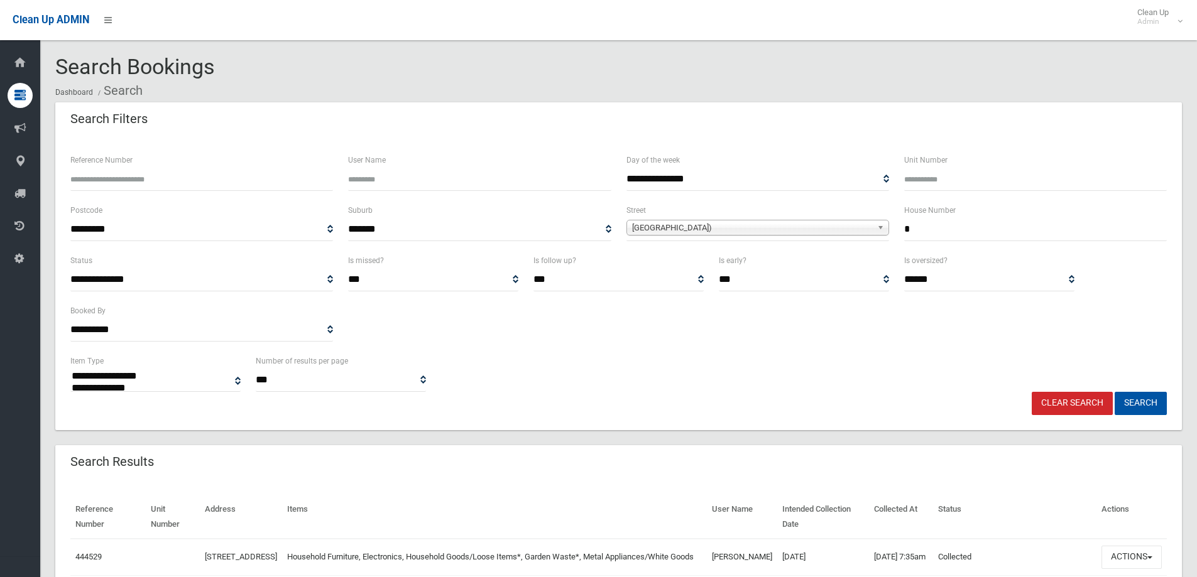
select select
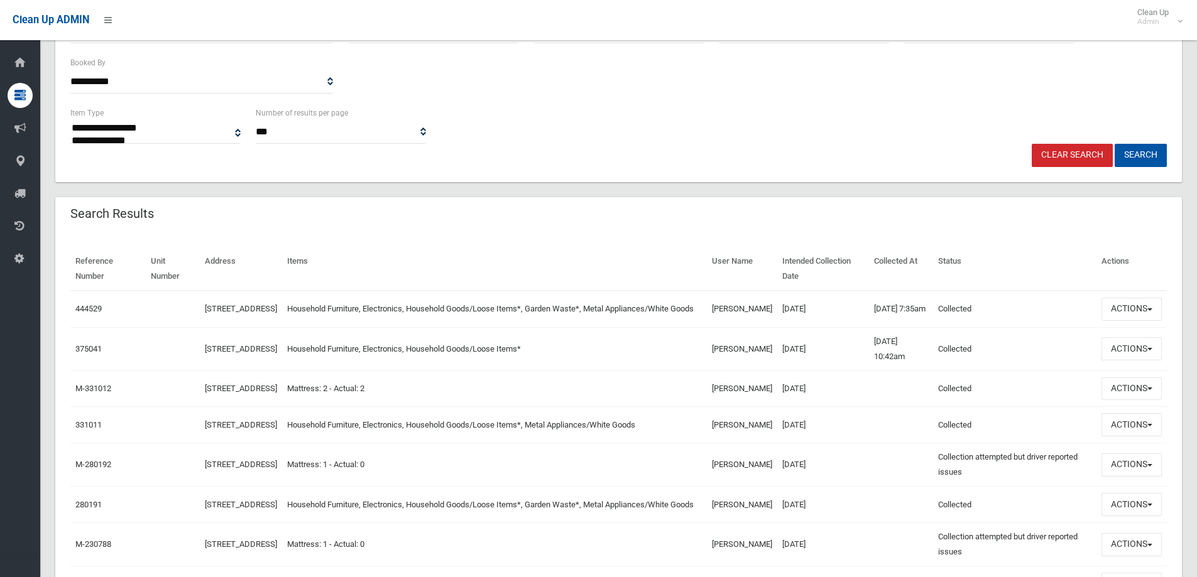
scroll to position [251, 0]
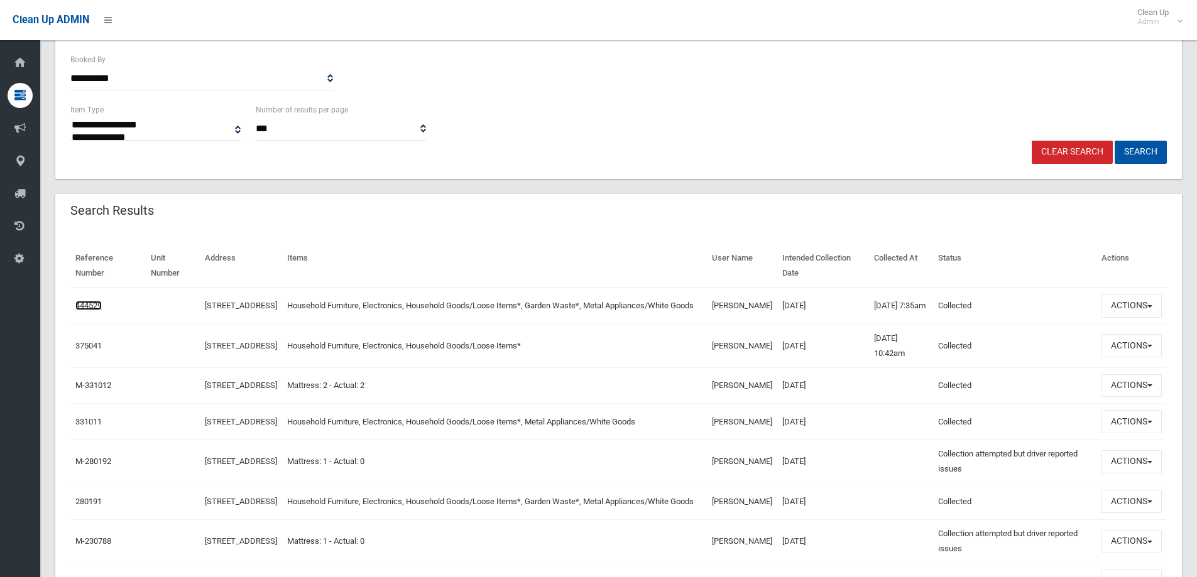
click at [83, 310] on link "444529" at bounding box center [88, 305] width 26 height 9
click at [1126, 316] on button "Actions" at bounding box center [1131, 306] width 60 height 23
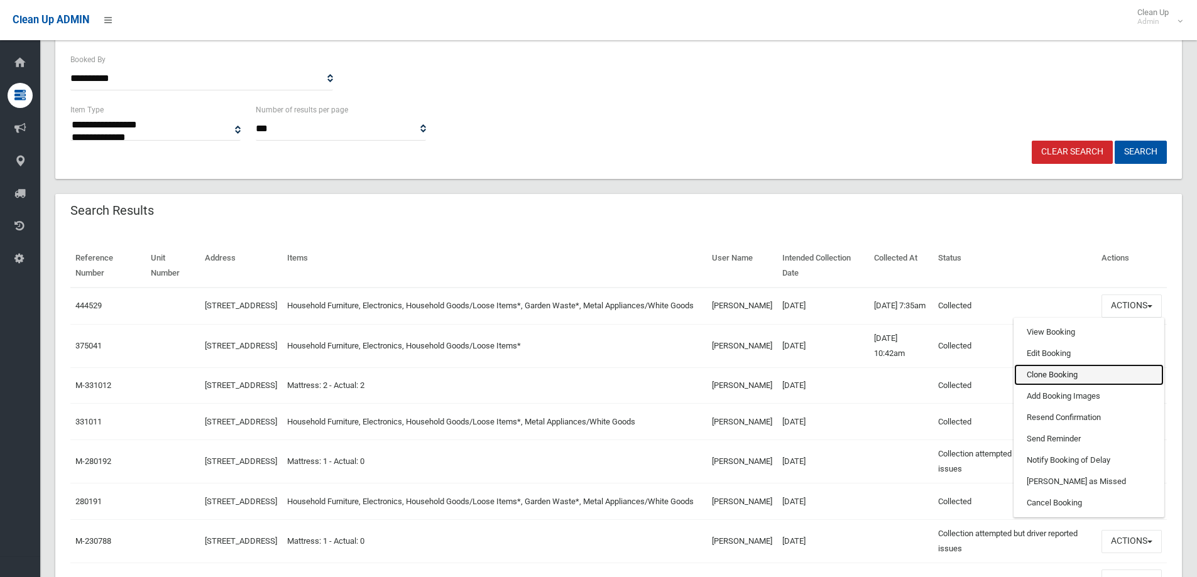
click at [1041, 383] on link "Clone Booking" at bounding box center [1088, 374] width 149 height 21
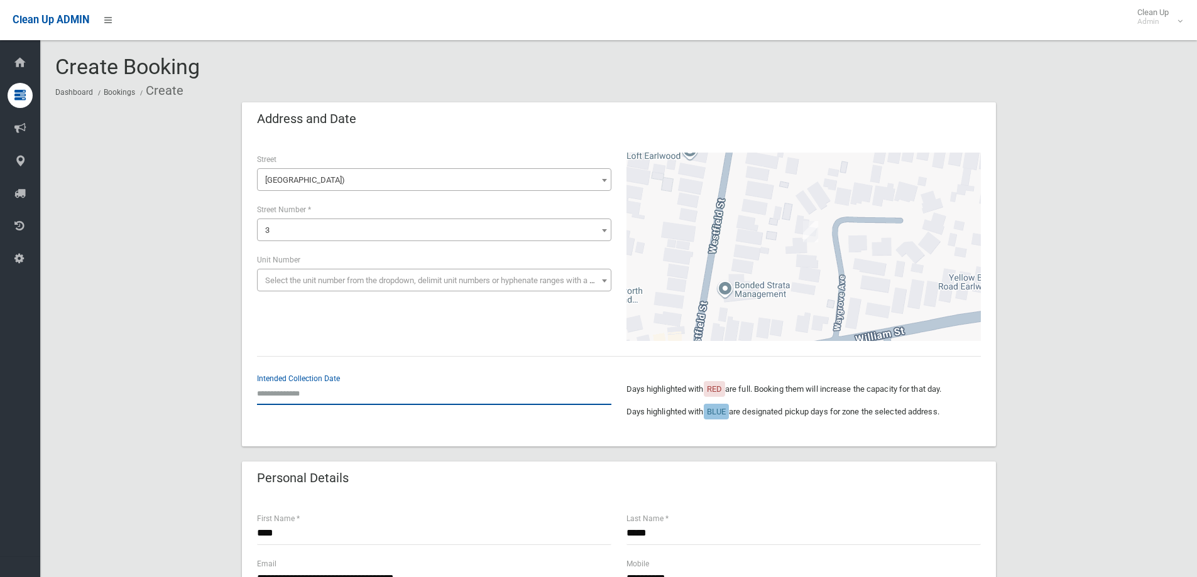
click at [286, 394] on input "text" at bounding box center [434, 393] width 354 height 23
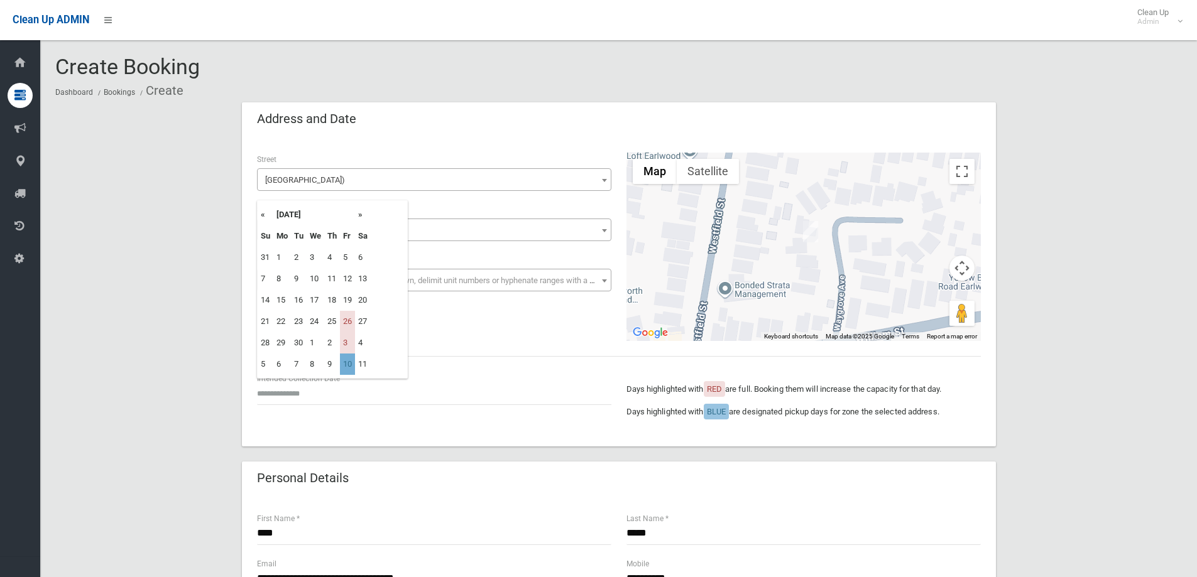
click at [347, 367] on td "10" at bounding box center [347, 364] width 15 height 21
type input "**********"
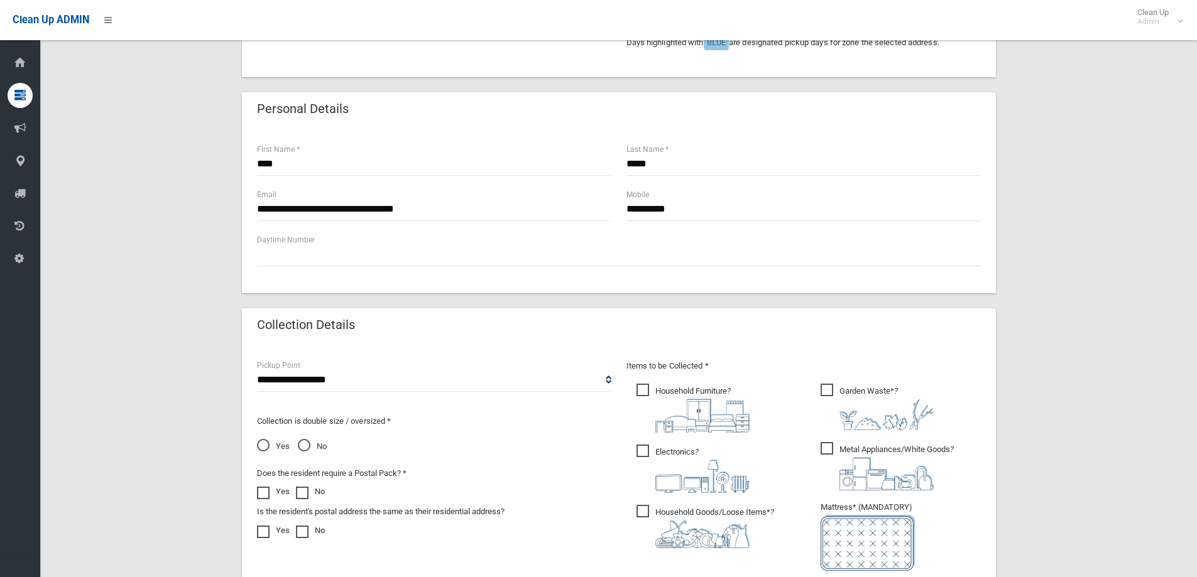
scroll to position [502, 0]
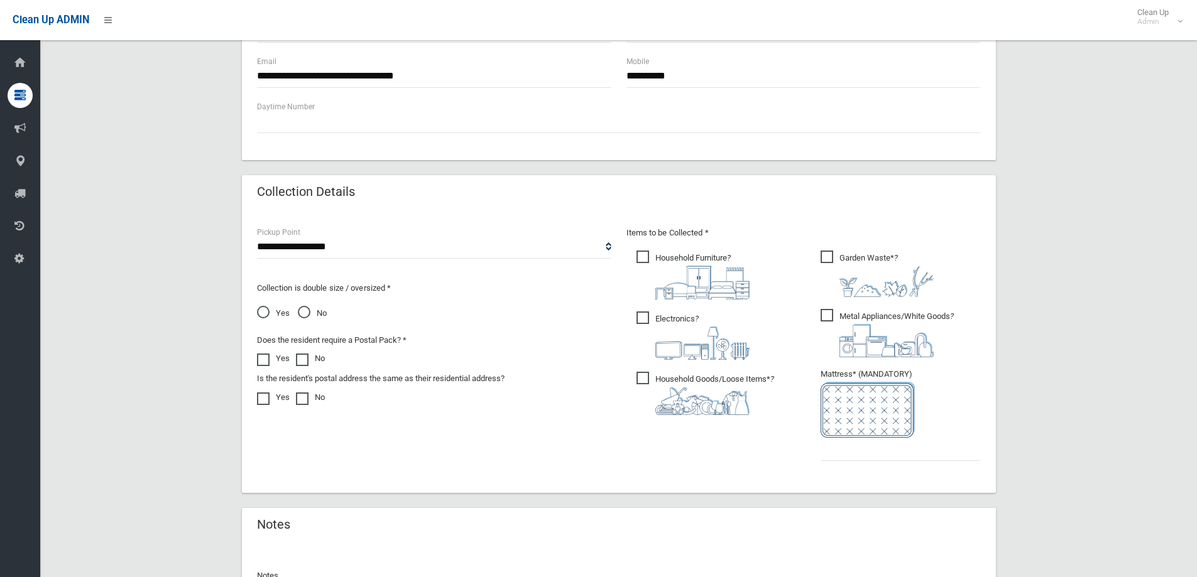
click at [887, 468] on ul "Garden Waste* ?" at bounding box center [895, 359] width 170 height 222
click at [891, 452] on input "text" at bounding box center [900, 449] width 160 height 23
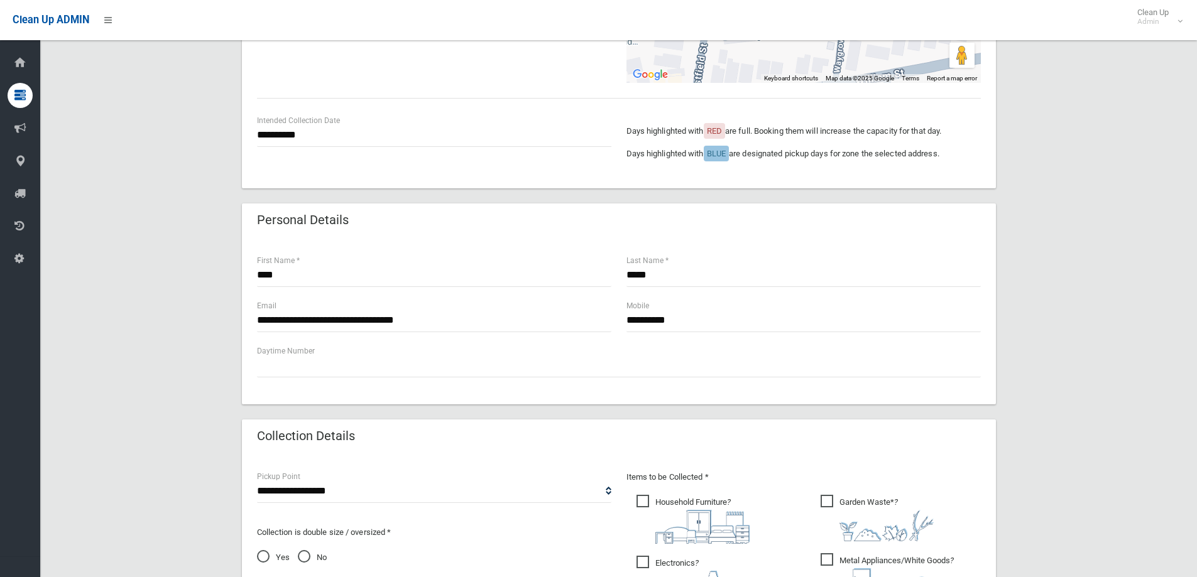
scroll to position [440, 0]
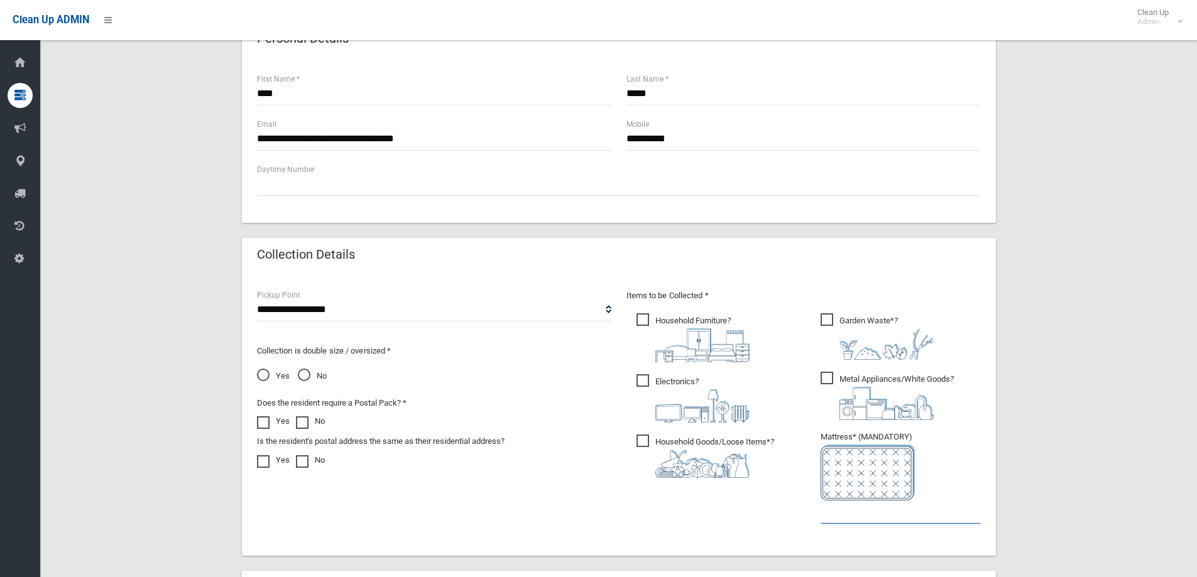
click at [843, 518] on input "text" at bounding box center [900, 512] width 160 height 23
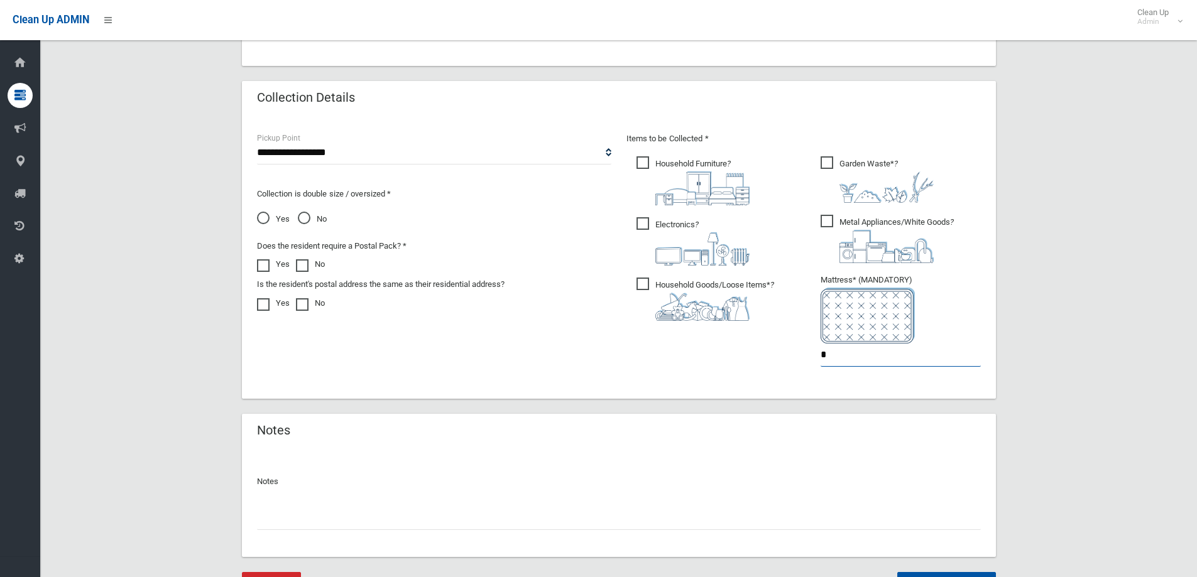
scroll to position [659, 0]
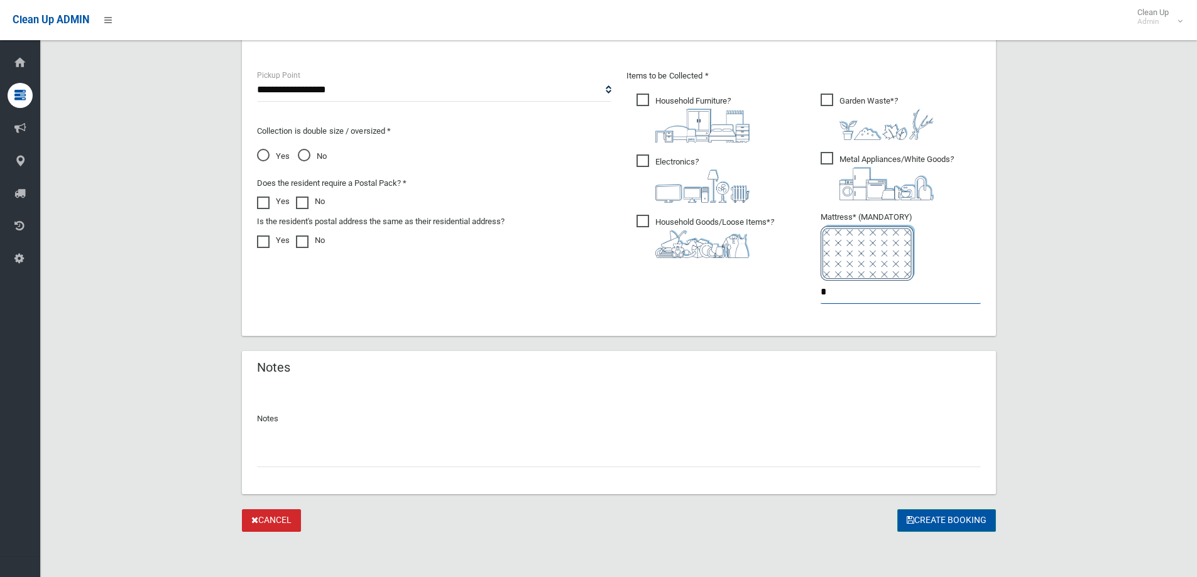
type input "*"
click at [982, 520] on button "Create Booking" at bounding box center [946, 520] width 99 height 23
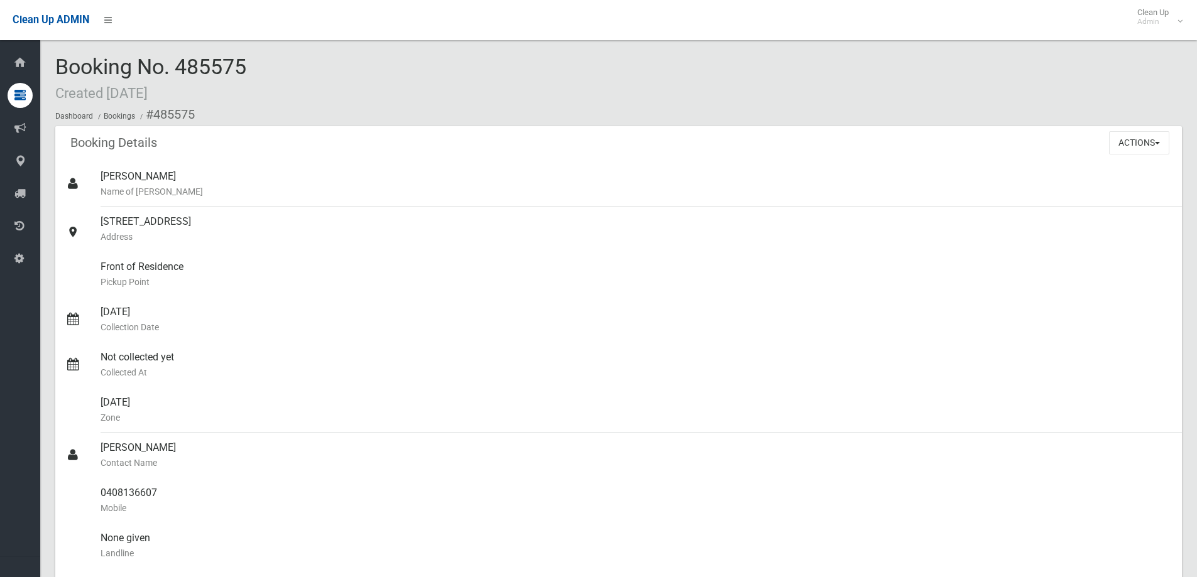
drag, startPoint x: 270, startPoint y: 61, endPoint x: 176, endPoint y: 64, distance: 94.3
click at [176, 64] on div "Booking No. 485575 Created [DATE] Dashboard Bookings #485575" at bounding box center [618, 90] width 1126 height 71
click at [236, 57] on span "Booking No. 485575 Created [DATE]" at bounding box center [150, 78] width 191 height 49
drag, startPoint x: 244, startPoint y: 65, endPoint x: 180, endPoint y: 70, distance: 64.9
click at [180, 70] on span "Booking No. 485575 Created [DATE]" at bounding box center [150, 78] width 191 height 49
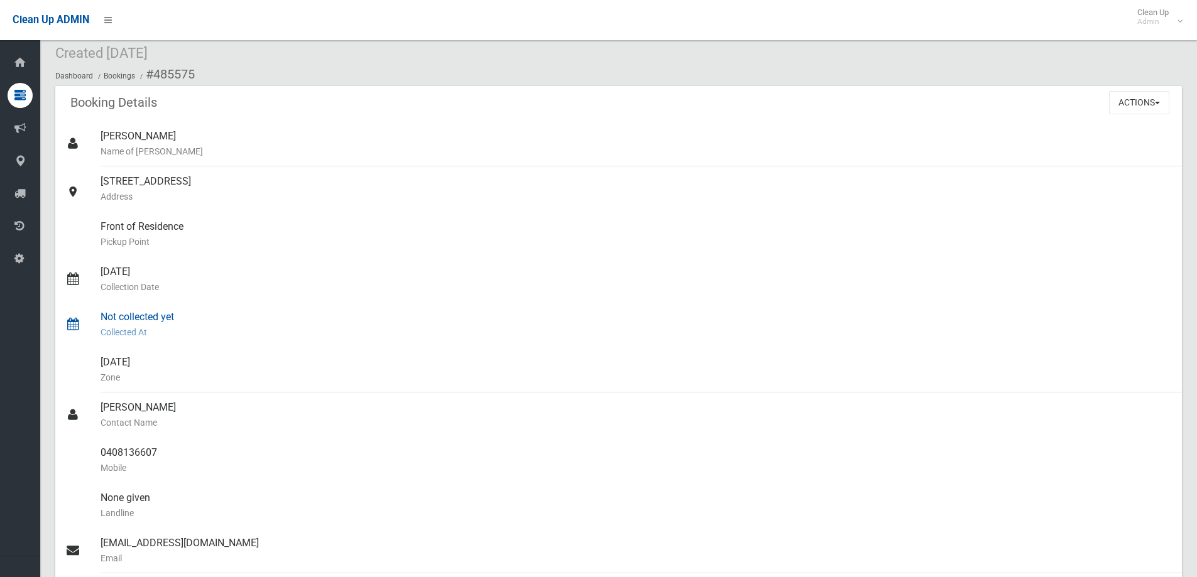
scroll to position [63, 0]
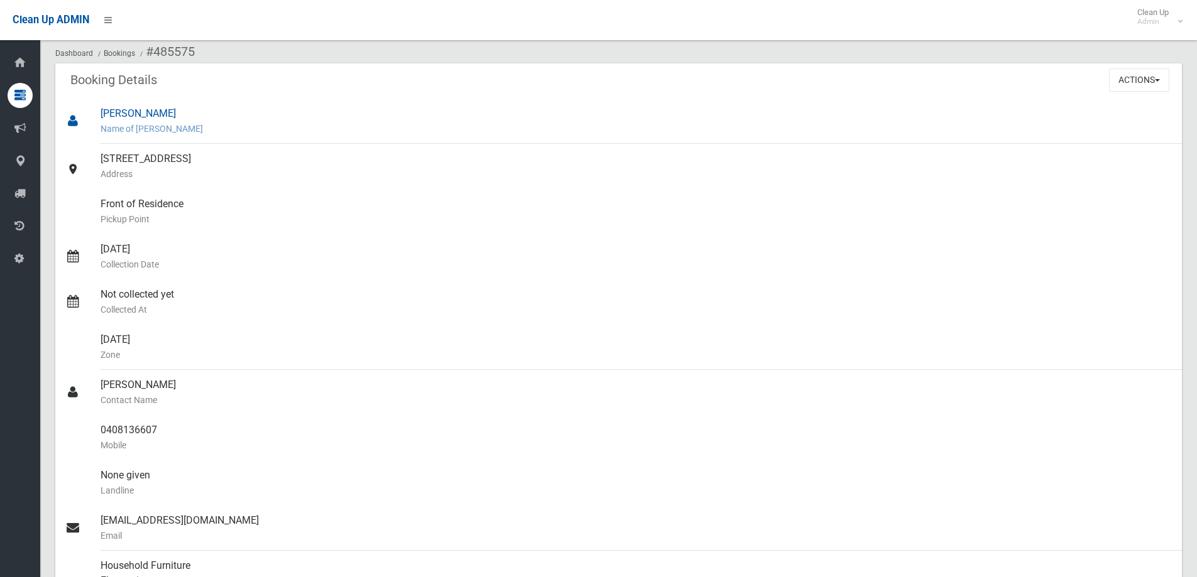
drag, startPoint x: 184, startPoint y: 368, endPoint x: 56, endPoint y: 100, distance: 296.7
click at [56, 100] on ul "[PERSON_NAME] Name of [PERSON_NAME] [STREET_ADDRESS] Address Front of Residence…" at bounding box center [618, 423] width 1126 height 648
click at [260, 338] on div "[DATE] Zone" at bounding box center [635, 347] width 1071 height 45
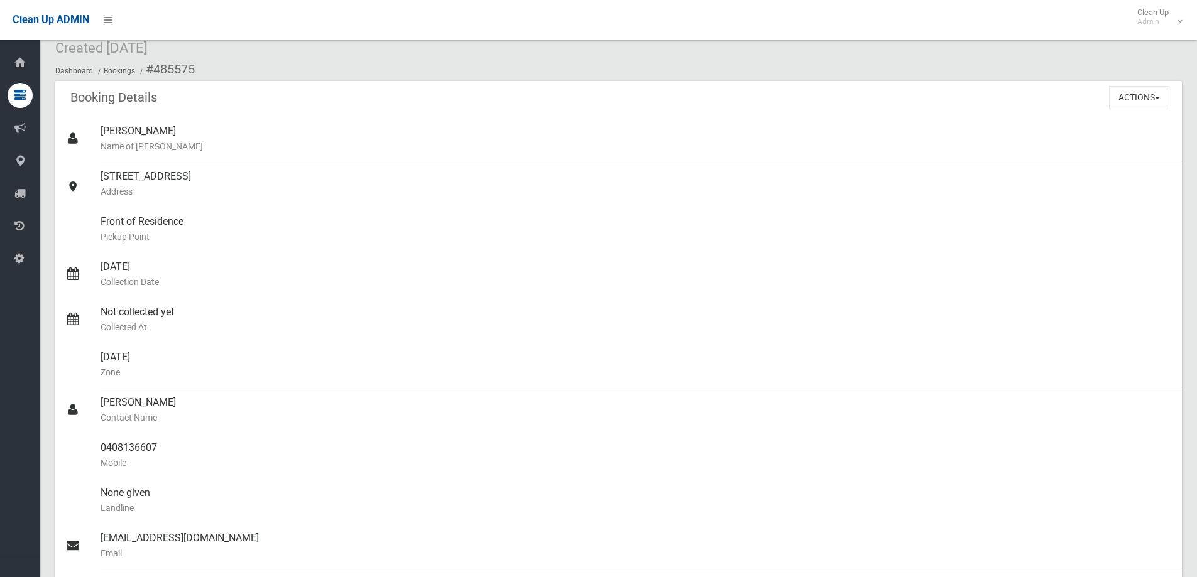
scroll to position [0, 0]
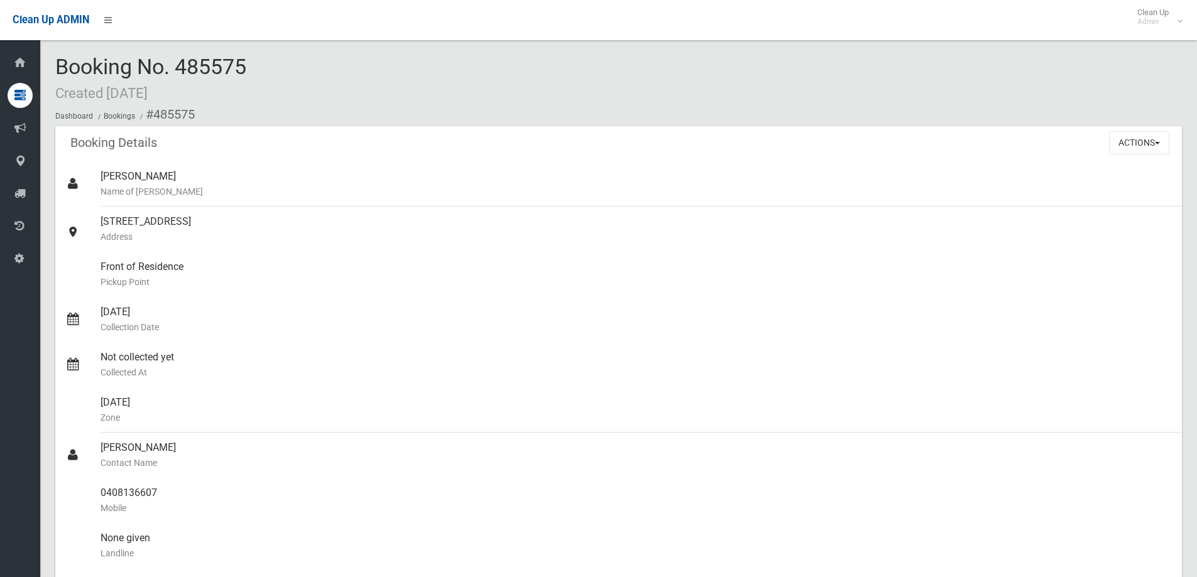
click at [284, 102] on div "Booking No. 485575 Created [DATE] Dashboard Bookings #485575" at bounding box center [618, 90] width 1126 height 71
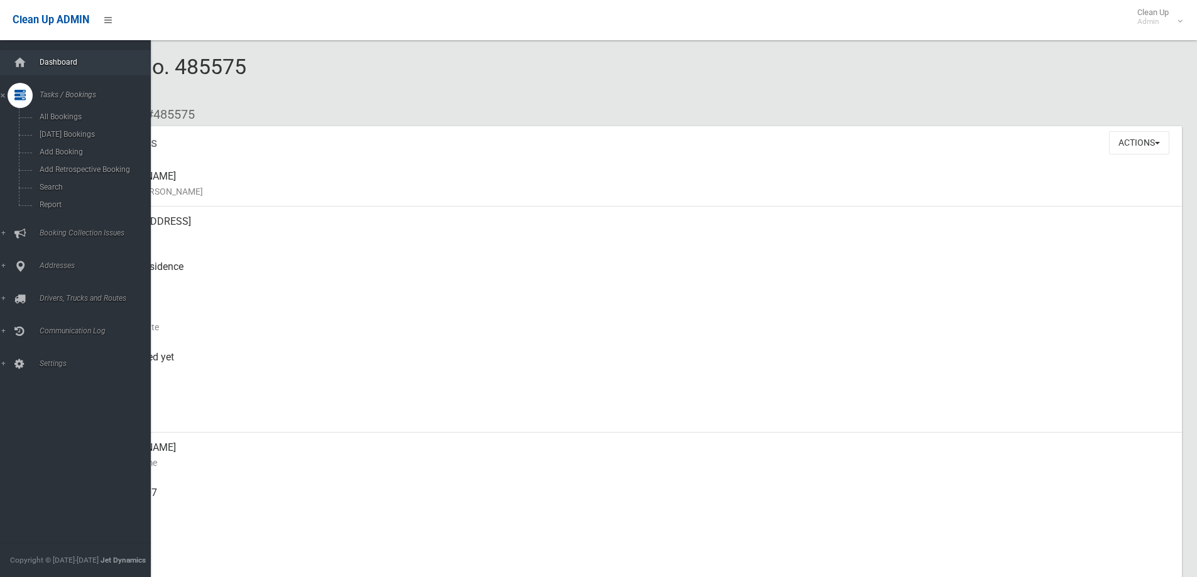
click at [55, 60] on span "Dashboard" at bounding box center [98, 62] width 124 height 9
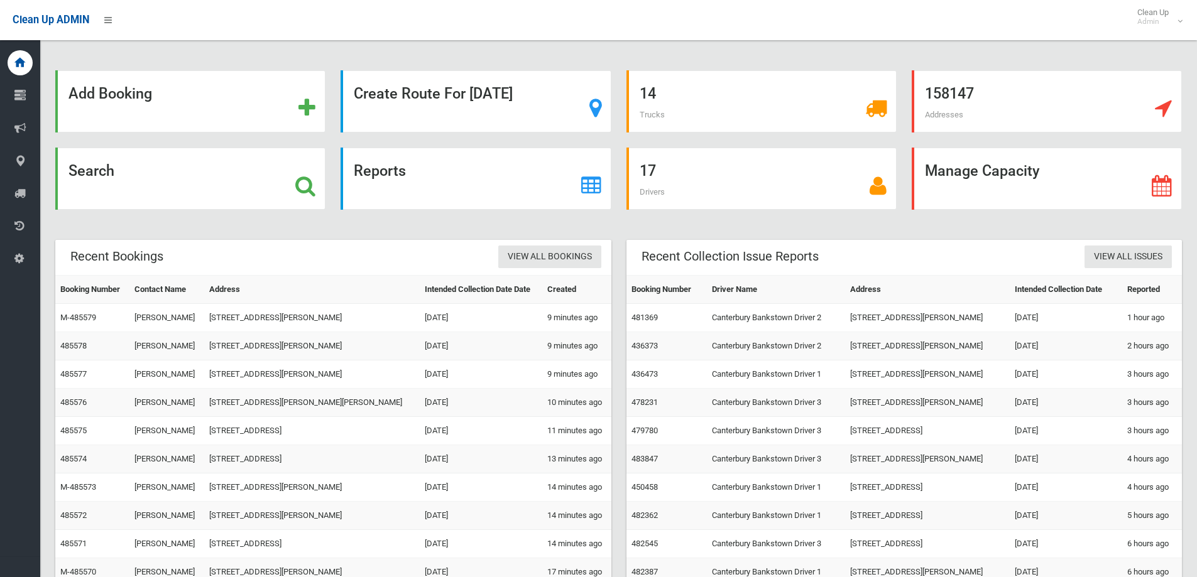
click at [167, 142] on div "Add Booking" at bounding box center [190, 108] width 285 height 77
click at [162, 169] on div "Search" at bounding box center [190, 179] width 270 height 62
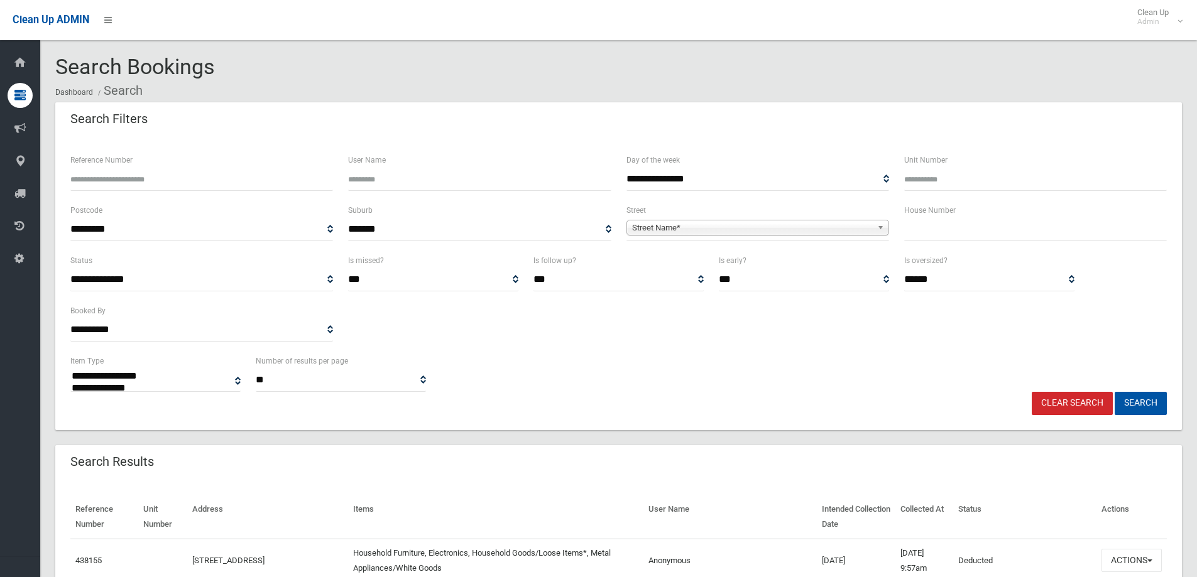
select select
click at [976, 252] on div "House Number" at bounding box center [1035, 228] width 278 height 50
click at [971, 227] on input "text" at bounding box center [1035, 229] width 263 height 23
type input "*"
click at [768, 240] on span "**********" at bounding box center [757, 229] width 263 height 23
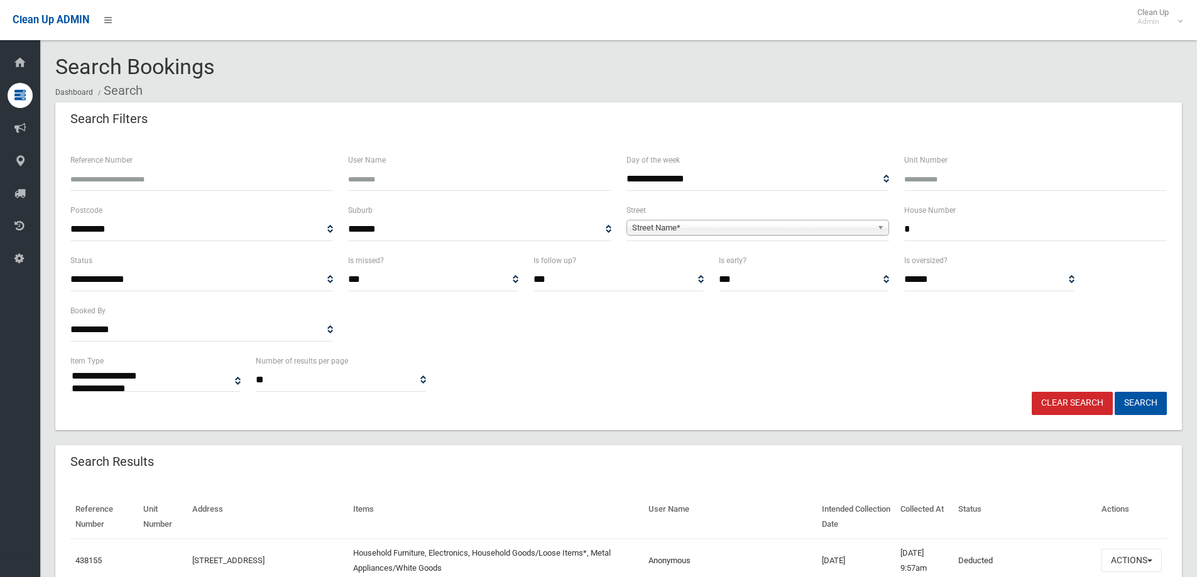
click at [771, 232] on span "Street Name*" at bounding box center [752, 227] width 240 height 15
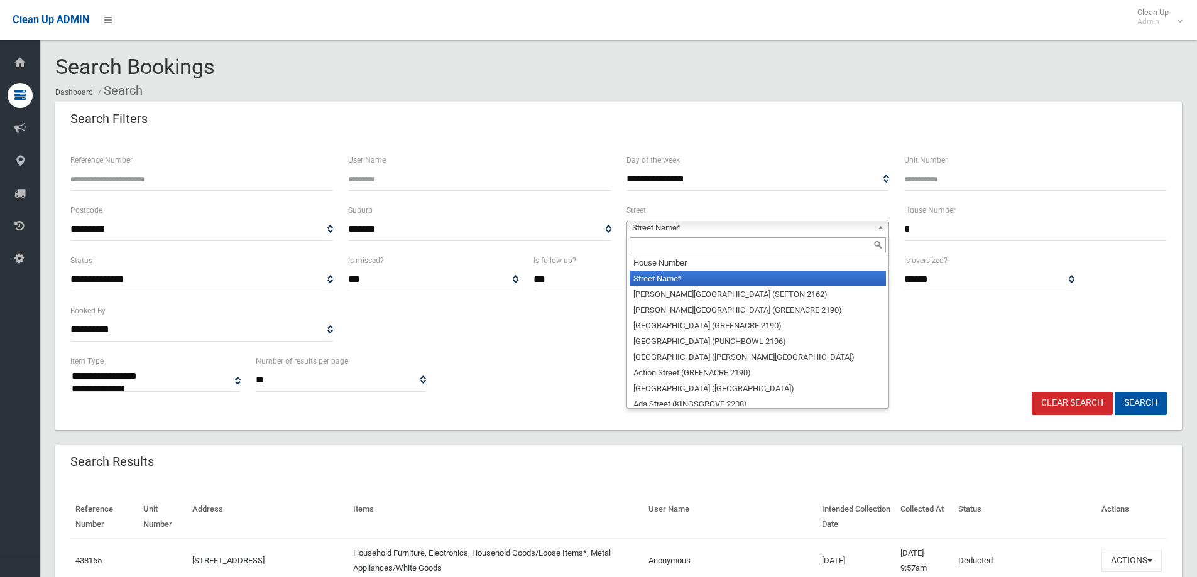
click at [756, 242] on input "text" at bounding box center [757, 244] width 256 height 15
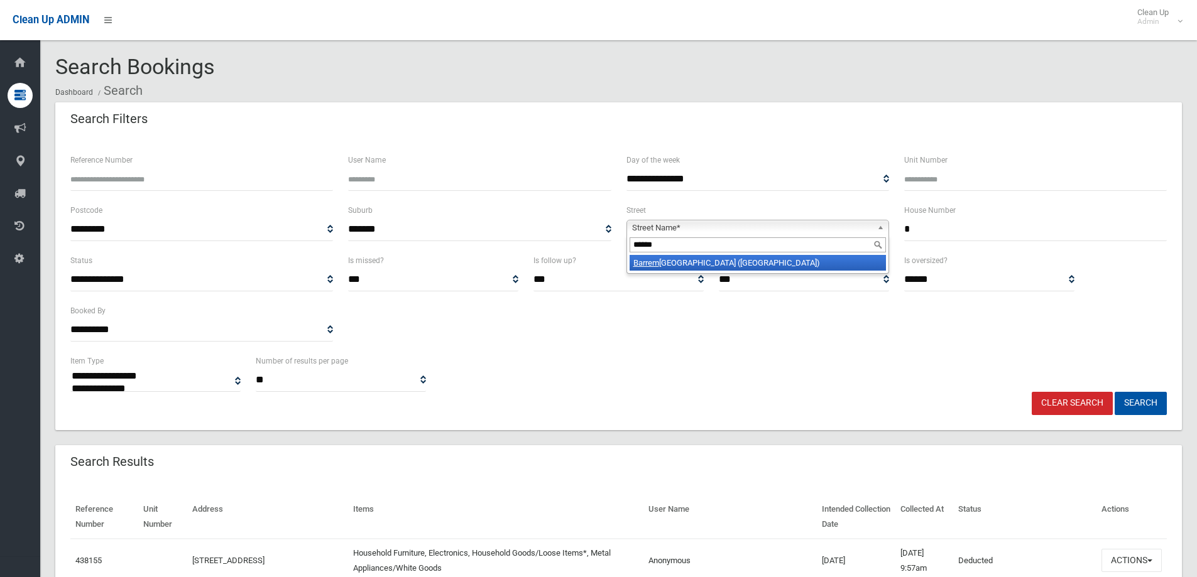
type input "******"
click at [738, 260] on li "Barrem ma Road (LAKEMBA 2195)" at bounding box center [757, 263] width 256 height 16
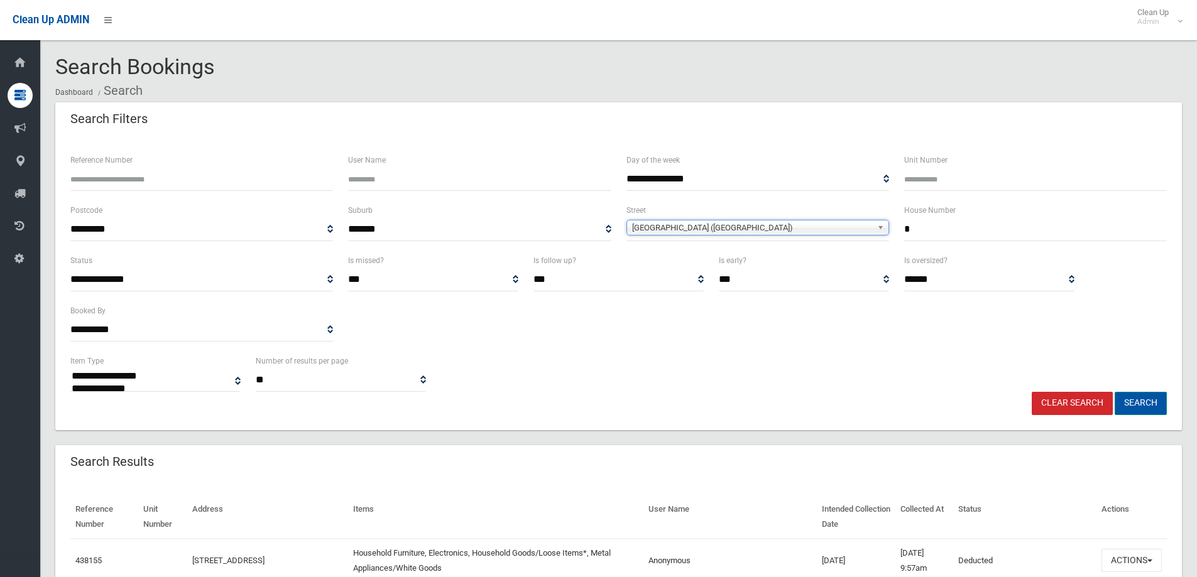
click at [1131, 407] on button "Search" at bounding box center [1140, 403] width 52 height 23
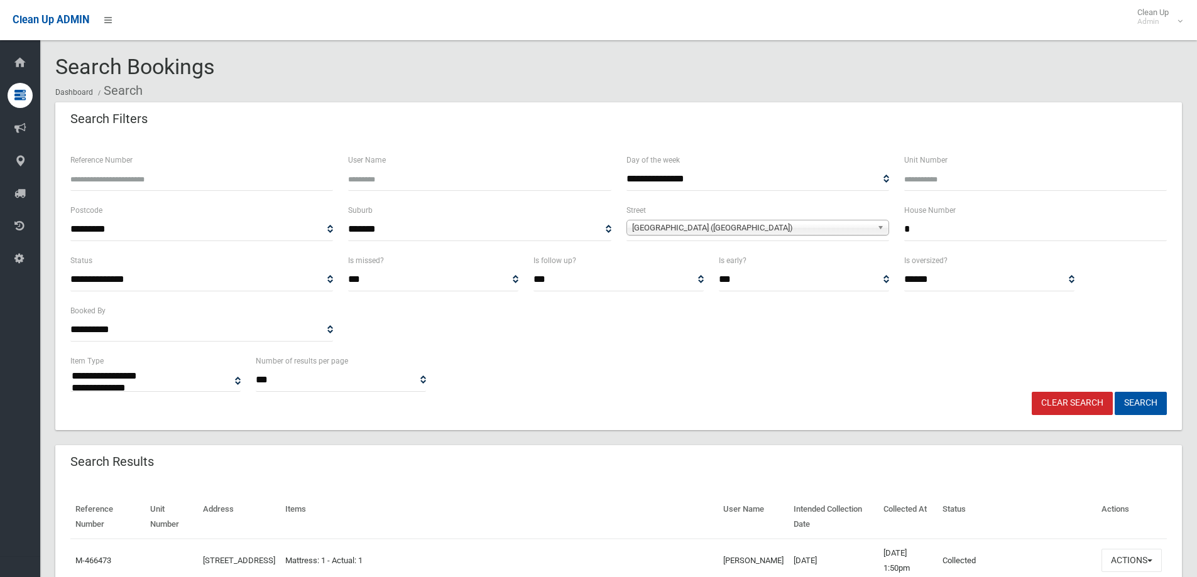
select select
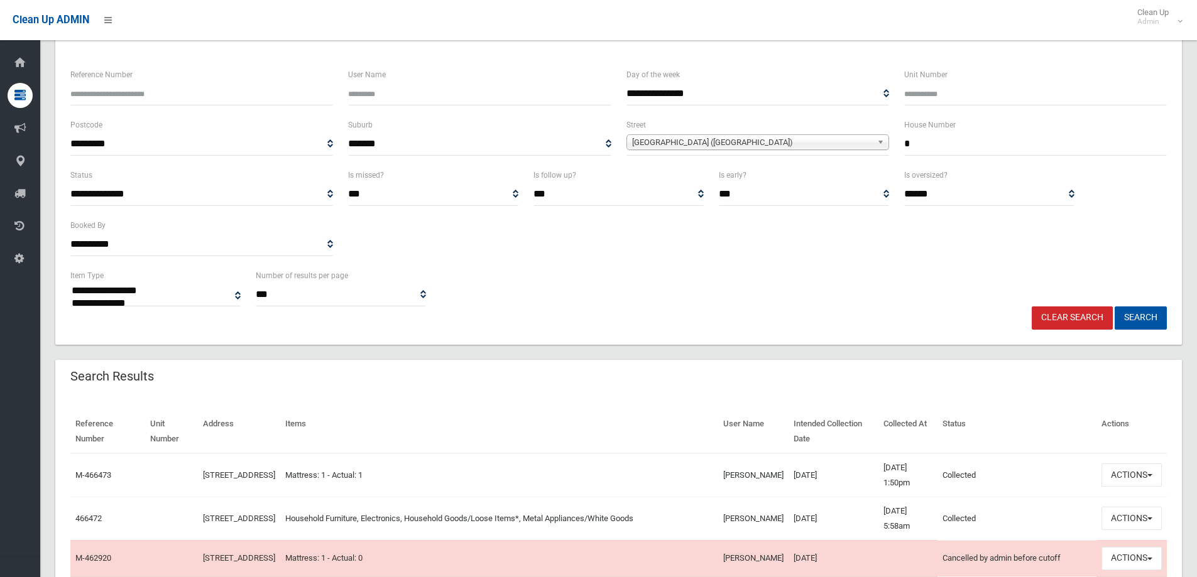
scroll to position [126, 0]
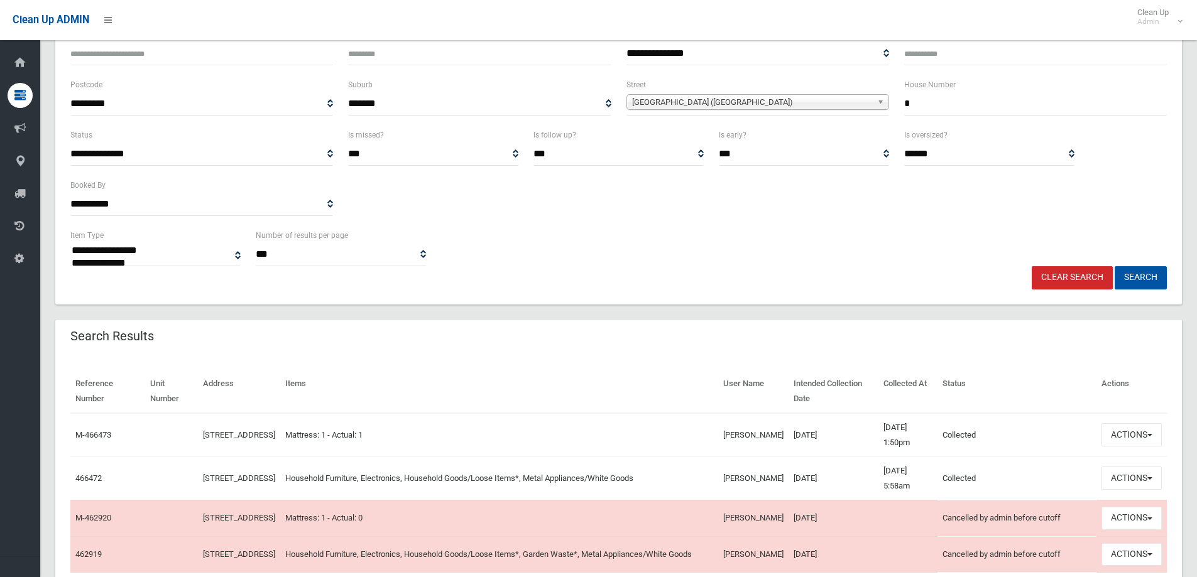
drag, startPoint x: 933, startPoint y: 111, endPoint x: 865, endPoint y: 116, distance: 68.6
click at [871, 116] on div "**********" at bounding box center [618, 102] width 1111 height 50
type input "***"
click at [696, 93] on span "**********" at bounding box center [757, 103] width 263 height 23
click at [702, 105] on span "Barremma Road (LAKEMBA 2195)" at bounding box center [752, 102] width 240 height 15
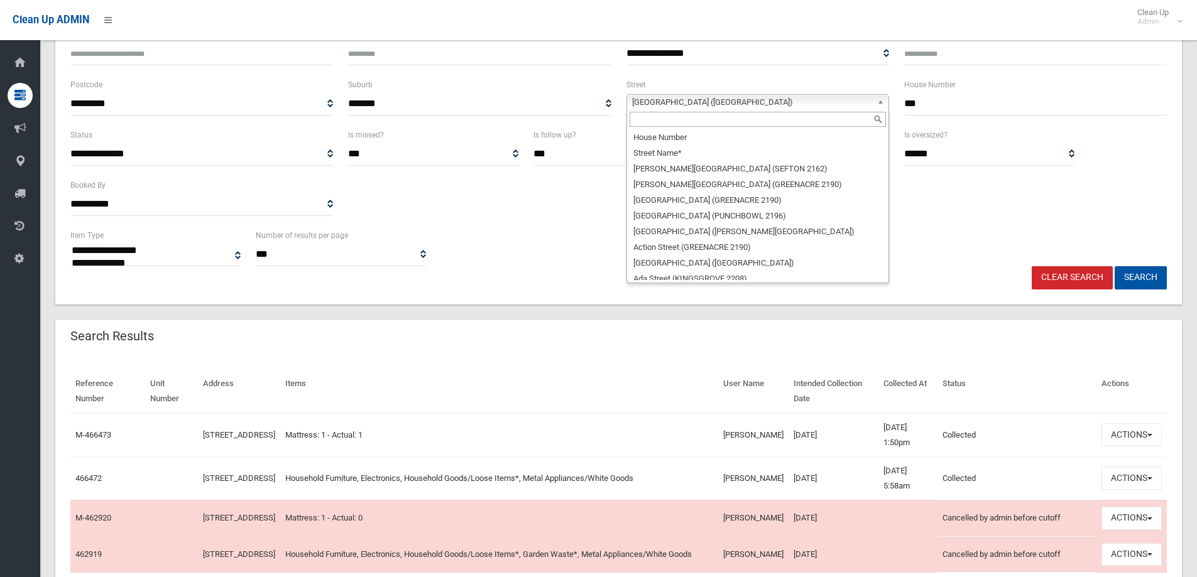
scroll to position [2550, 0]
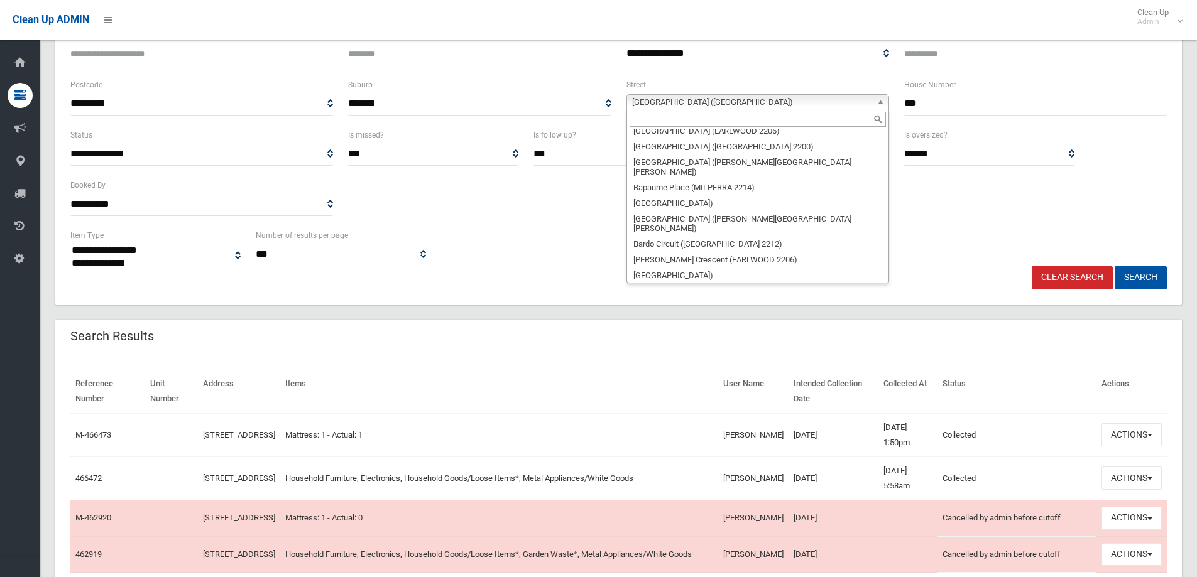
click at [666, 124] on input "text" at bounding box center [757, 119] width 256 height 15
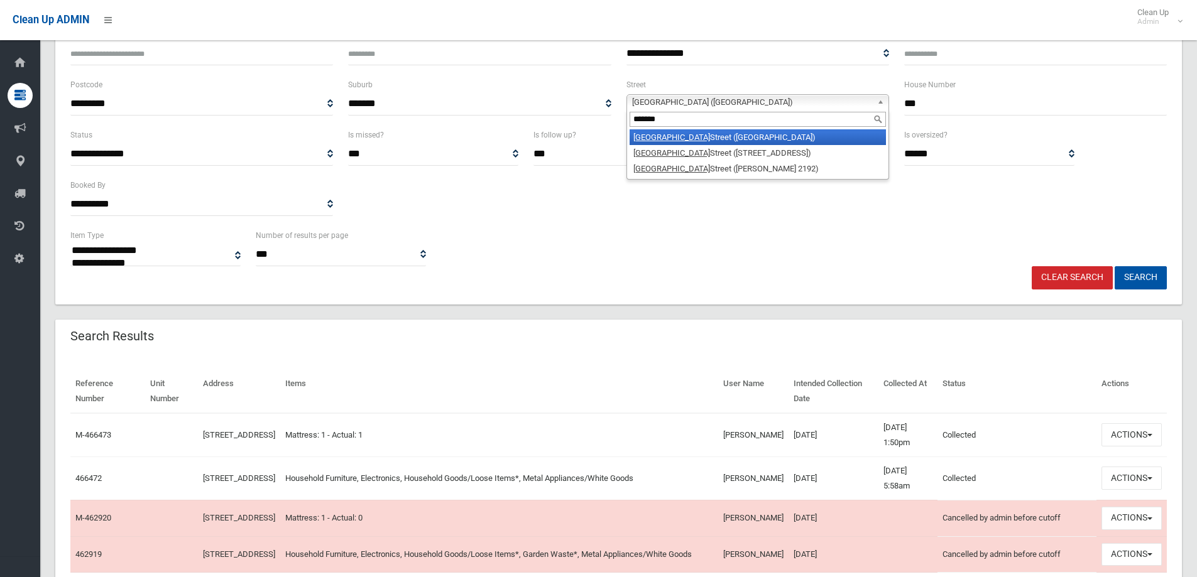
type input "*******"
click at [685, 139] on li "Lakemba Street (LAKEMBA 2195)" at bounding box center [757, 137] width 256 height 16
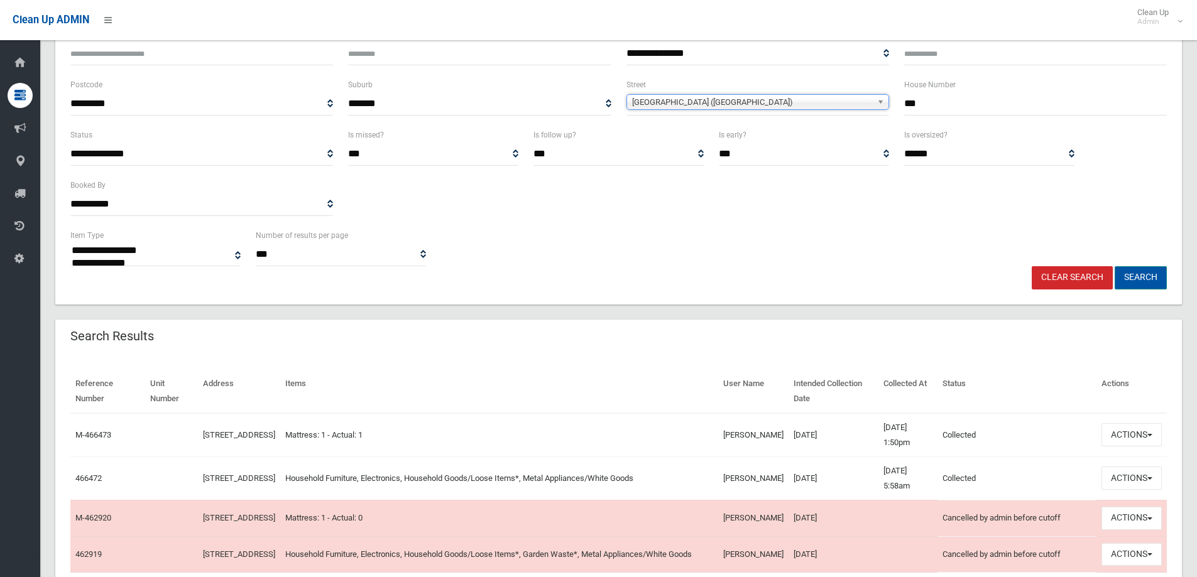
click at [1141, 275] on button "Search" at bounding box center [1140, 277] width 52 height 23
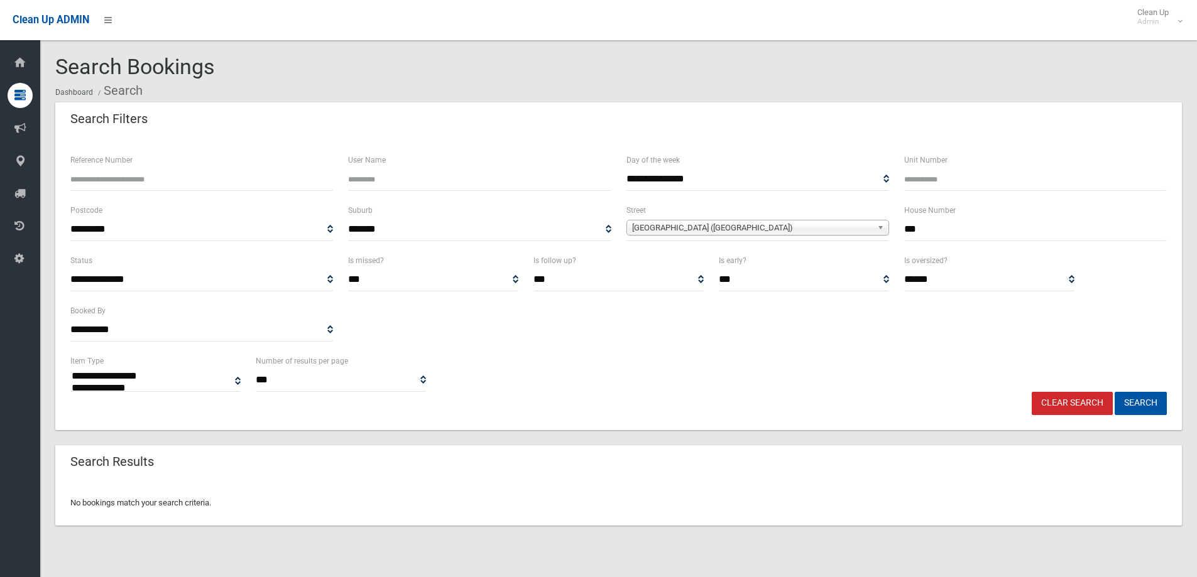
select select
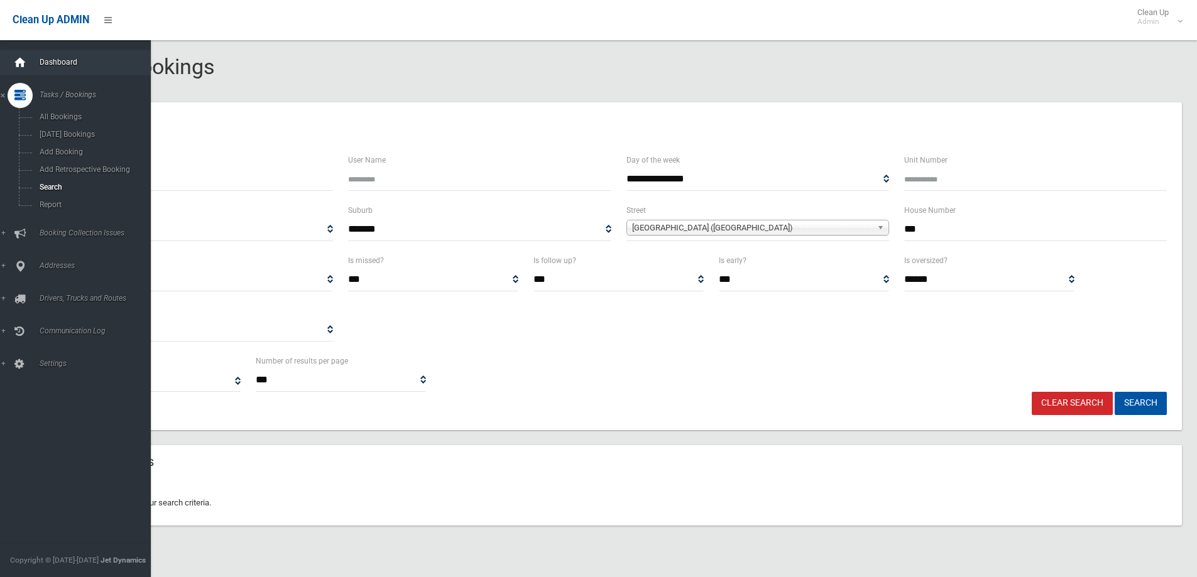
click at [28, 55] on div at bounding box center [20, 62] width 25 height 25
